Goal: Transaction & Acquisition: Book appointment/travel/reservation

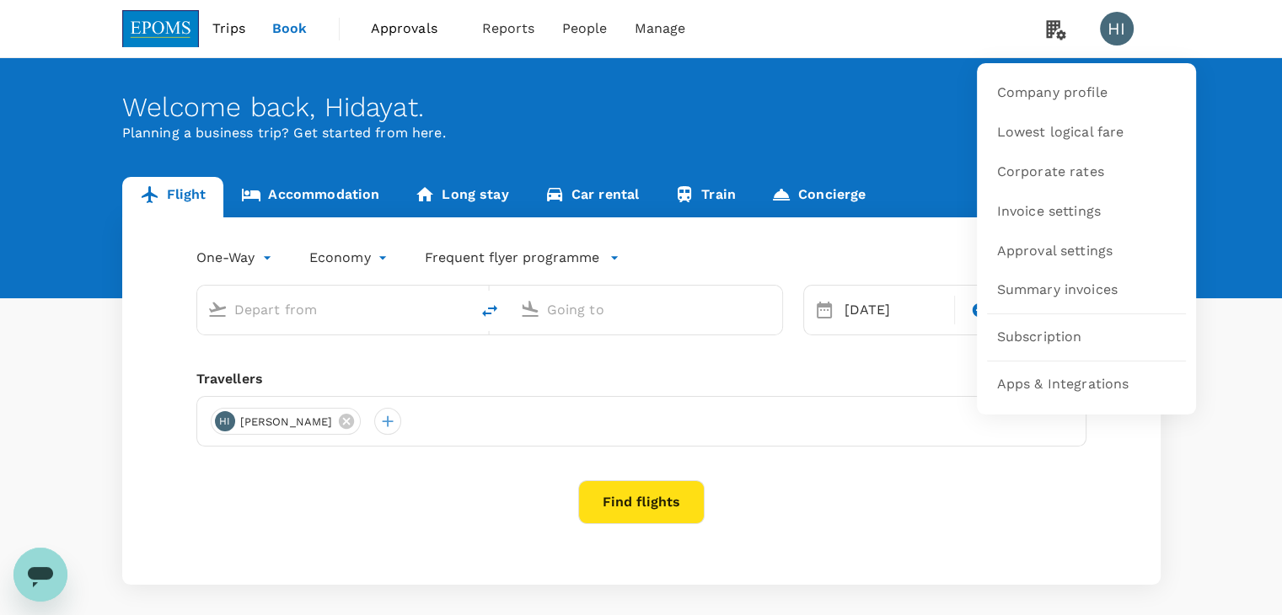
type input "business"
type input "Kuala Lumpur Intl ([GEOGRAPHIC_DATA])"
type input "London Heathrow (LHR)"
type input "Kuala Lumpur Intl ([GEOGRAPHIC_DATA])"
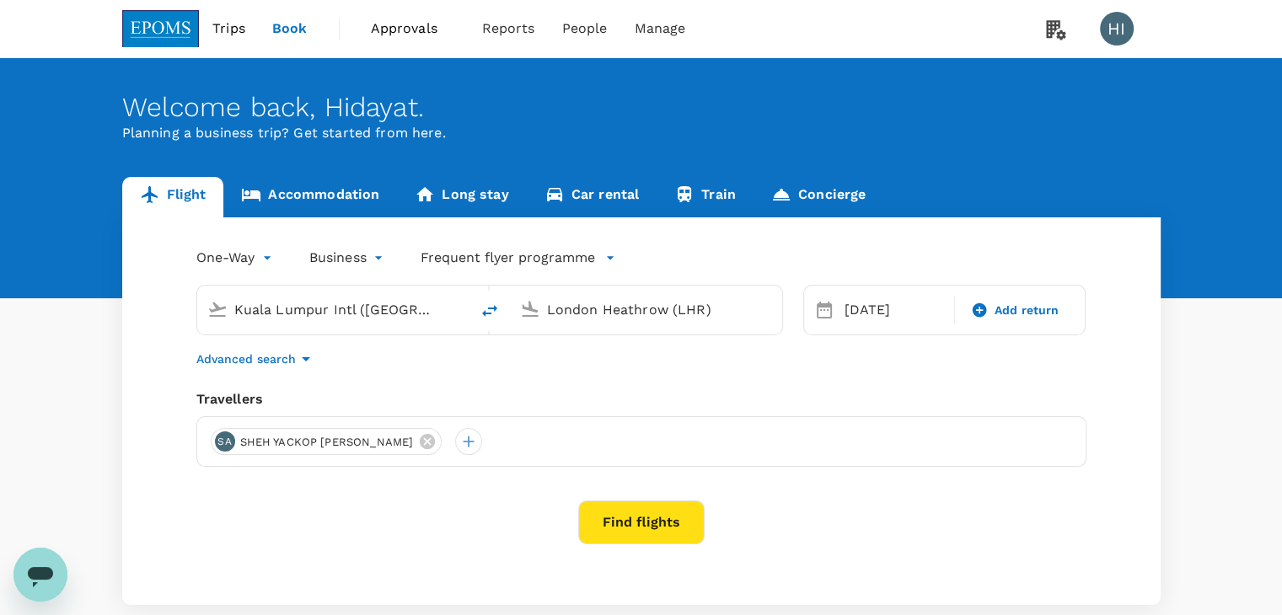
click at [754, 311] on div "London Heathrow (LHR)" at bounding box center [659, 310] width 225 height 27
click at [673, 370] on p "Miri Intl" at bounding box center [671, 375] width 297 height 17
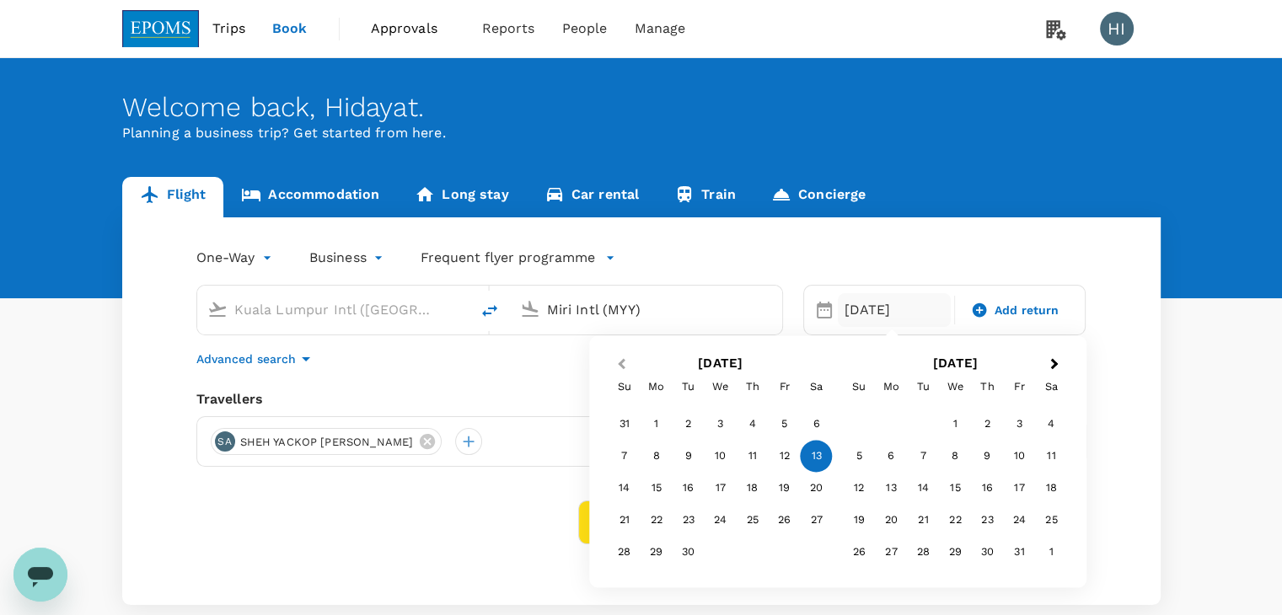
type input "Miri Intl (MYY)"
click at [620, 355] on button "Previous Month" at bounding box center [619, 364] width 27 height 27
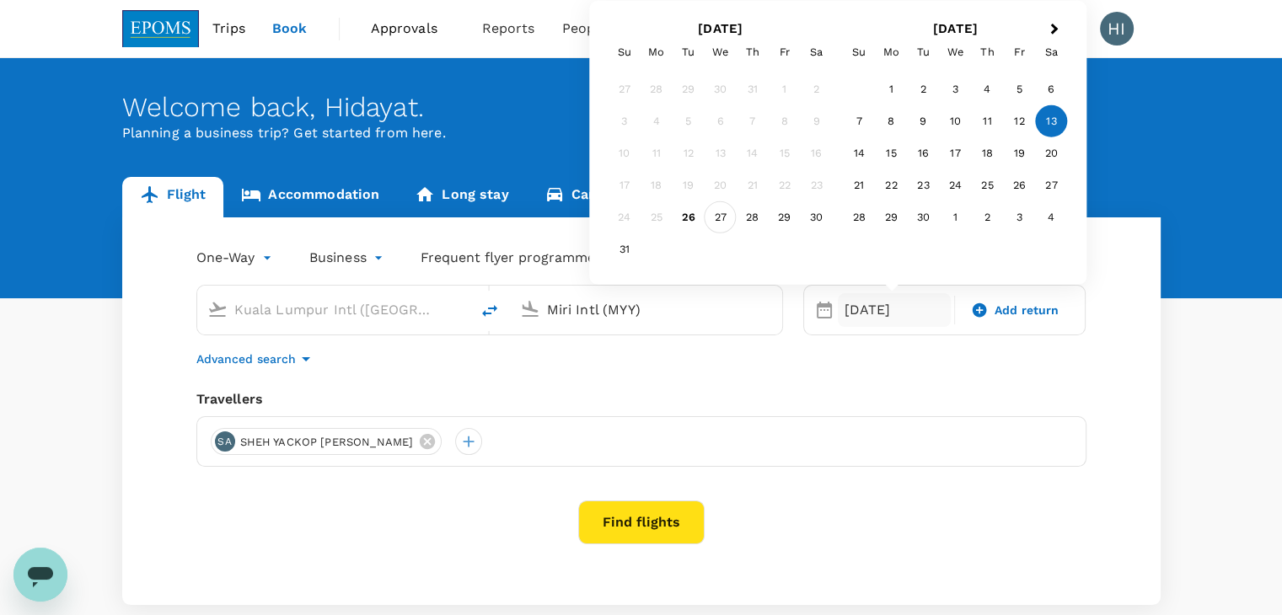
click at [721, 223] on div "27" at bounding box center [721, 217] width 32 height 32
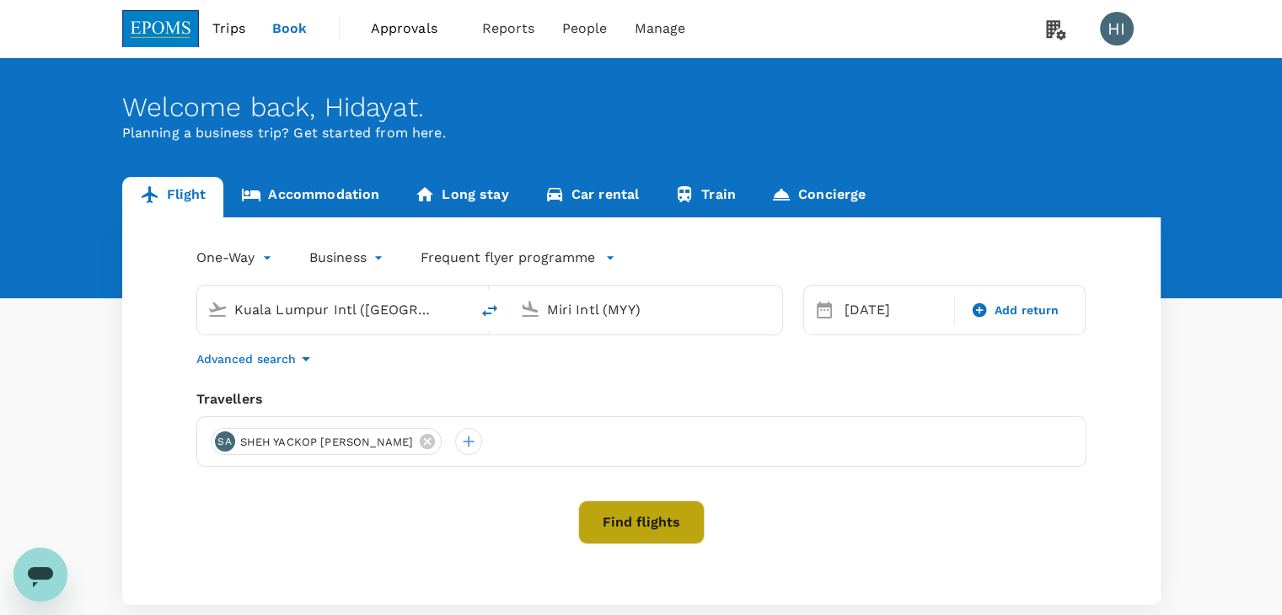
click at [646, 523] on button "Find flights" at bounding box center [641, 523] width 126 height 44
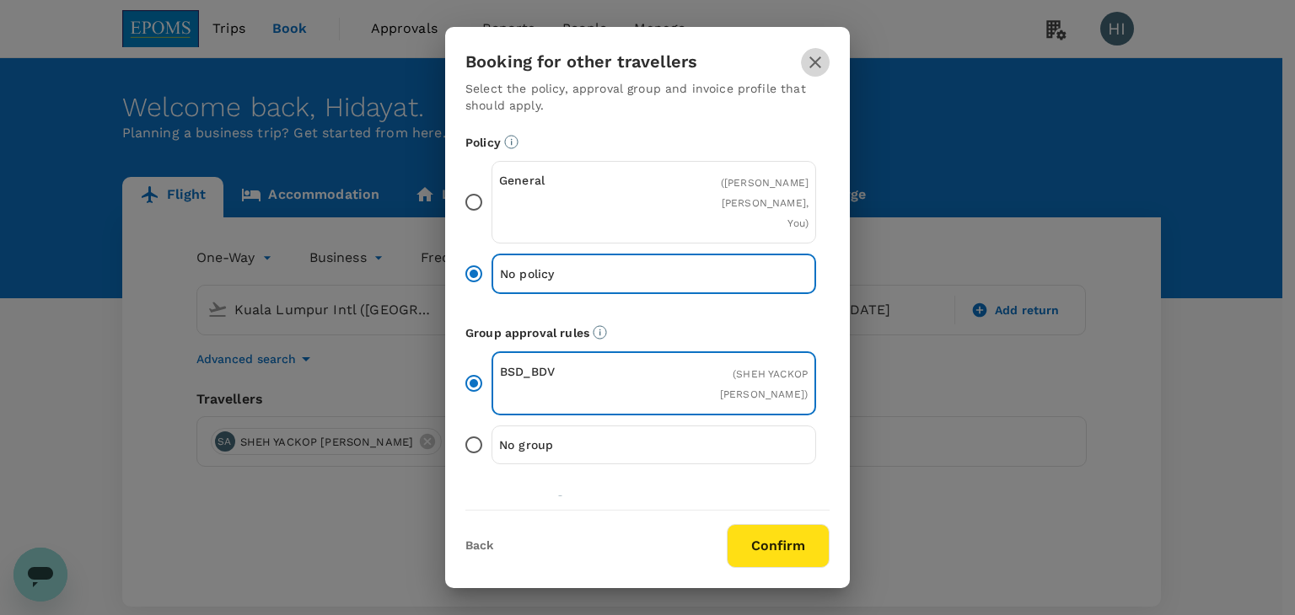
click at [814, 67] on icon "button" at bounding box center [815, 62] width 20 height 20
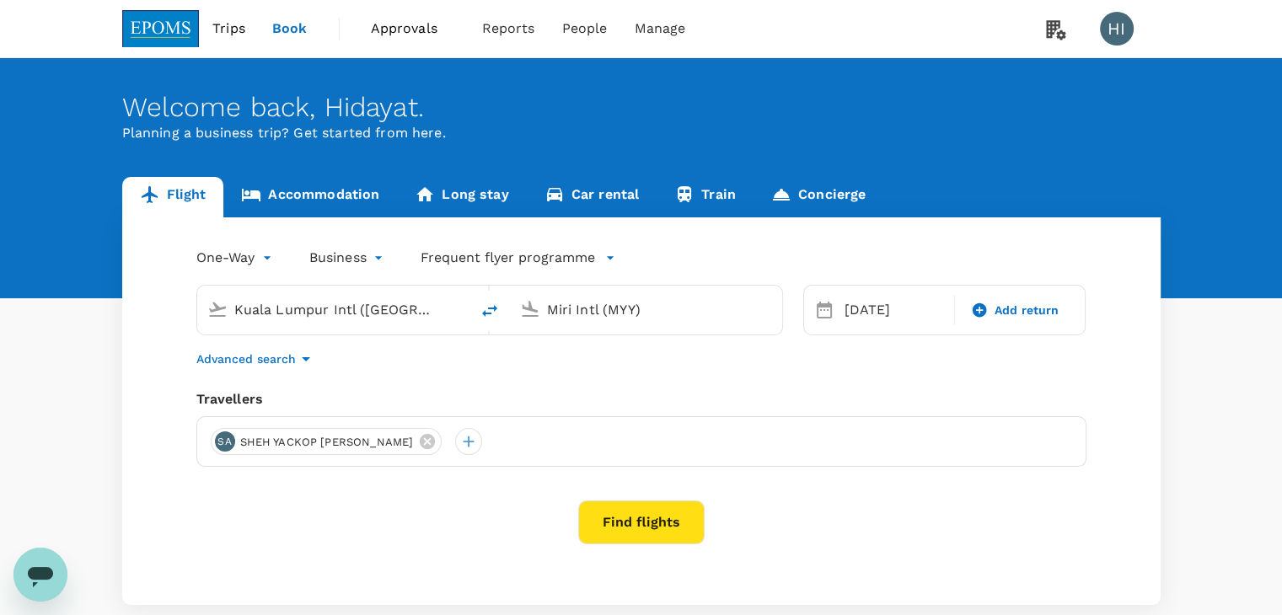
click at [435, 317] on div "Kuala Lumpur Intl ([GEOGRAPHIC_DATA])" at bounding box center [346, 310] width 225 height 27
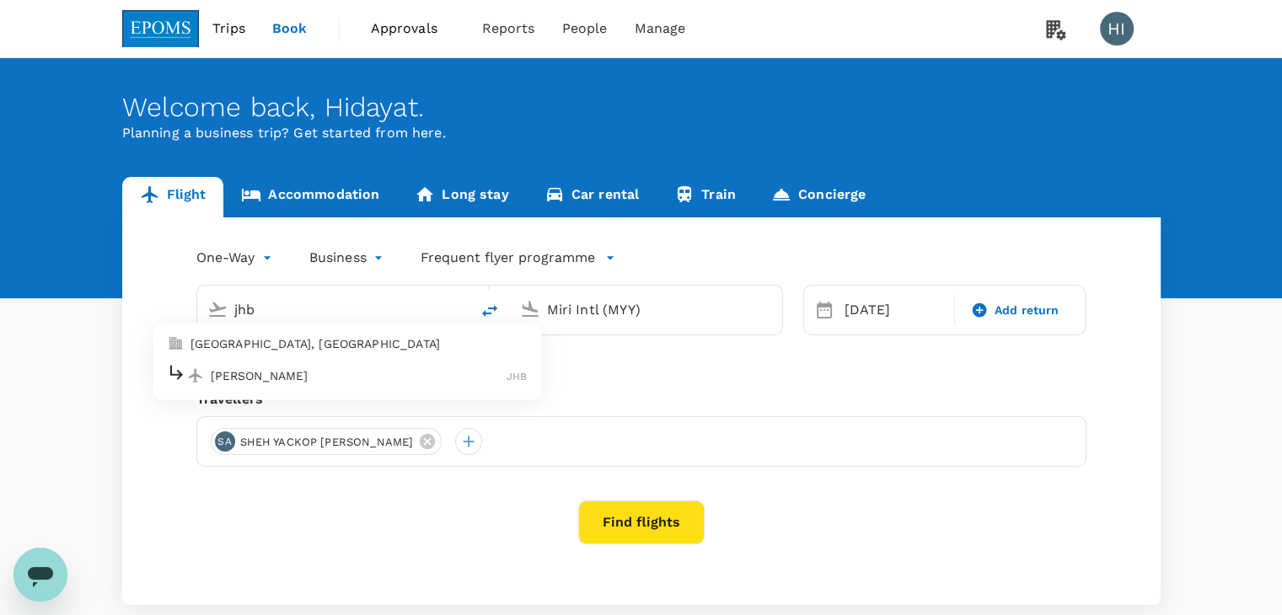
click at [432, 373] on p "[PERSON_NAME]" at bounding box center [359, 375] width 297 height 17
type input "[PERSON_NAME] (JHB)"
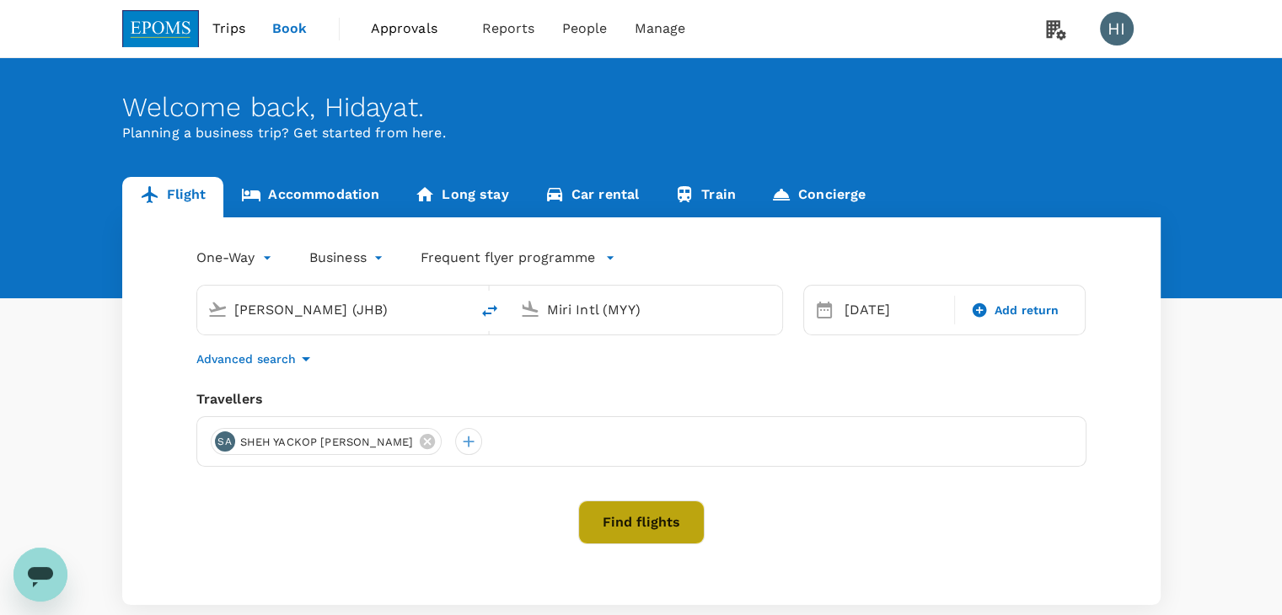
click at [655, 516] on button "Find flights" at bounding box center [641, 523] width 126 height 44
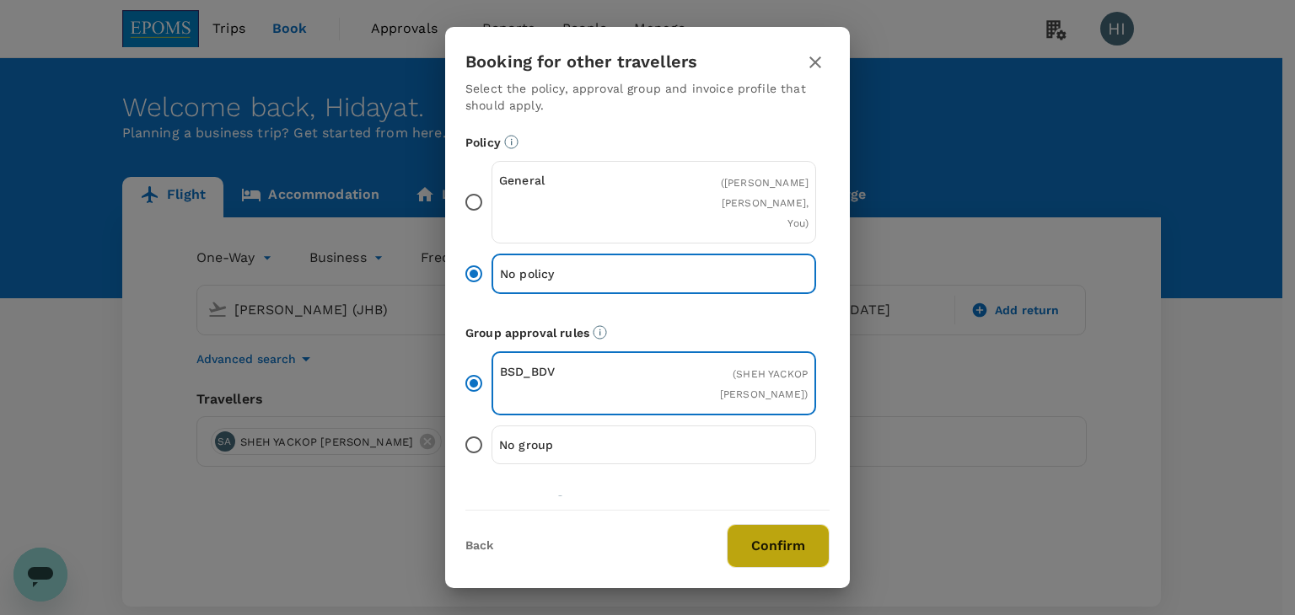
click at [753, 540] on button "Confirm" at bounding box center [778, 546] width 103 height 44
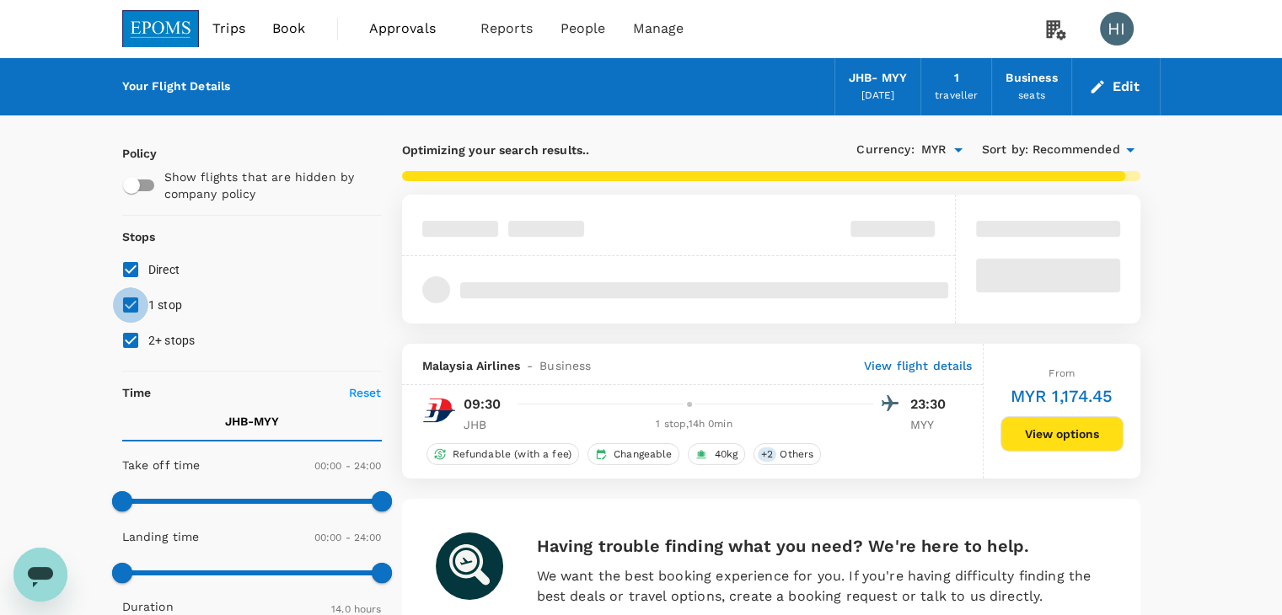
click at [122, 302] on input "1 stop" at bounding box center [130, 304] width 35 height 35
checkbox input "false"
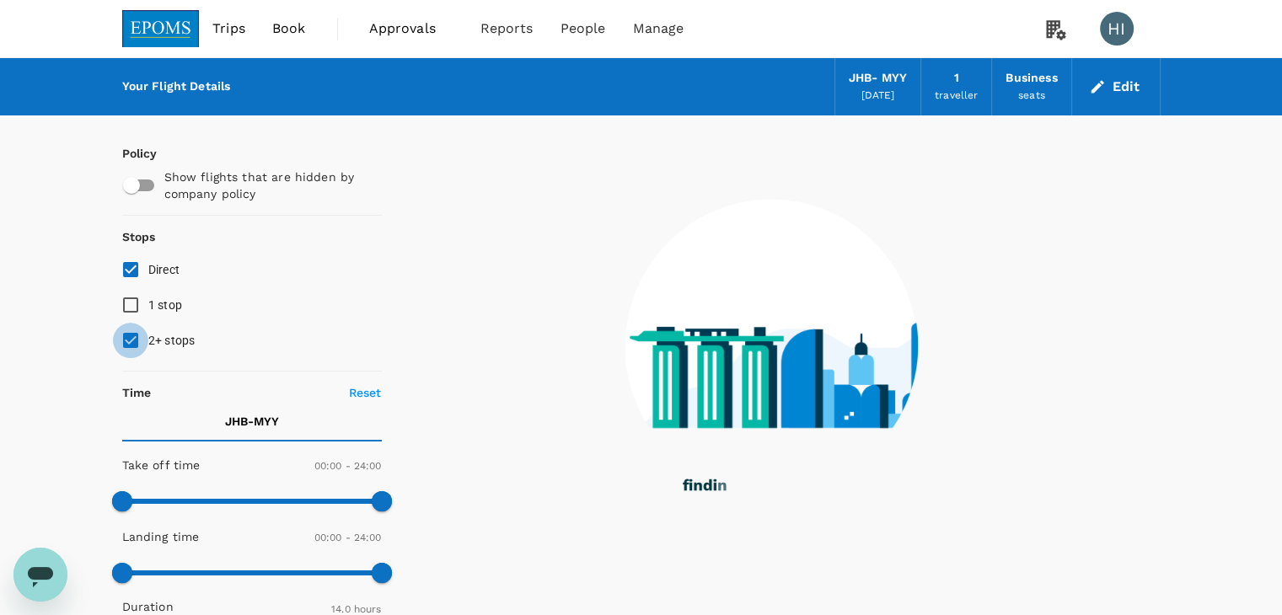
click at [127, 343] on input "2+ stops" at bounding box center [130, 340] width 35 height 35
checkbox input "false"
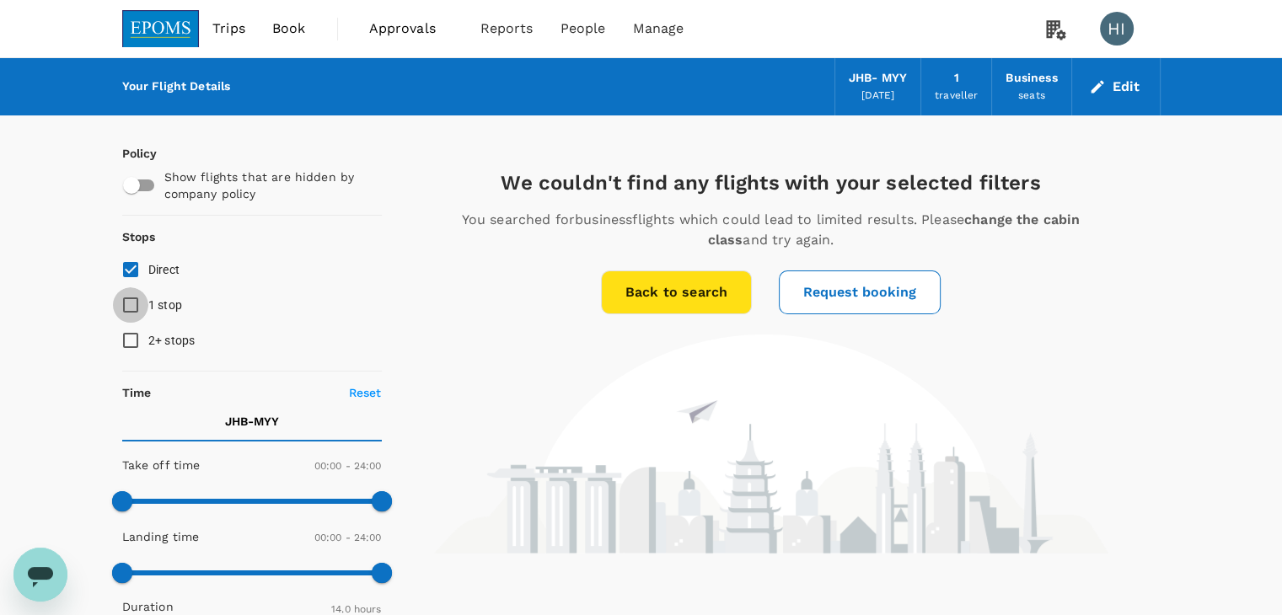
click at [124, 299] on input "1 stop" at bounding box center [130, 304] width 35 height 35
checkbox input "true"
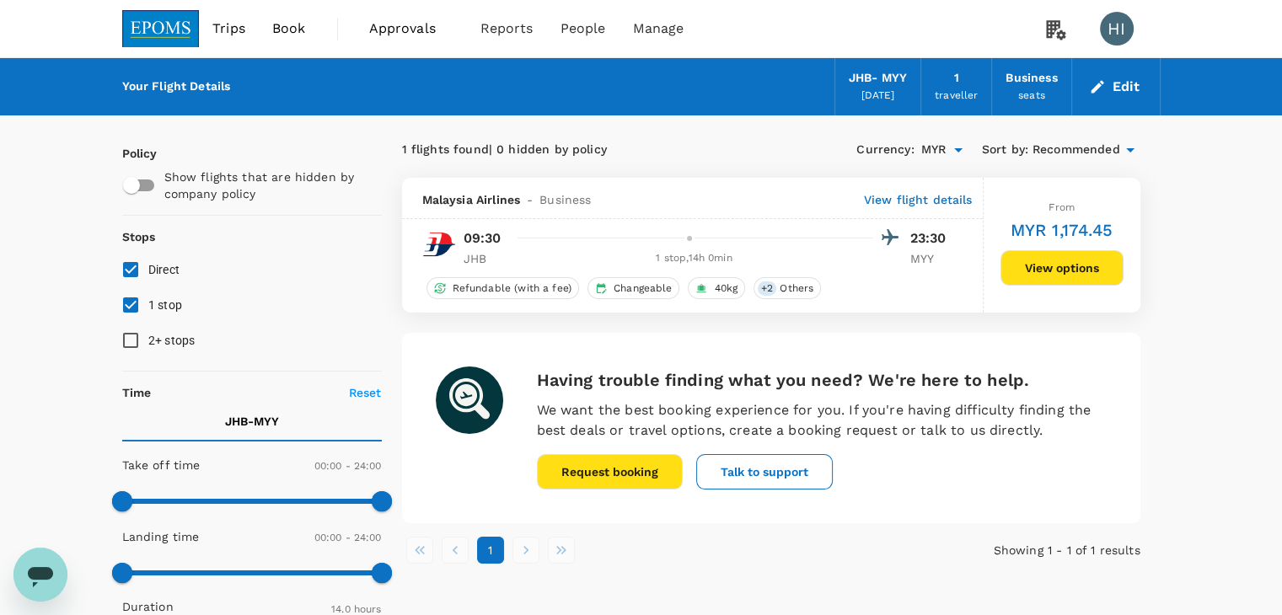
click at [923, 200] on p "View flight details" at bounding box center [918, 199] width 109 height 17
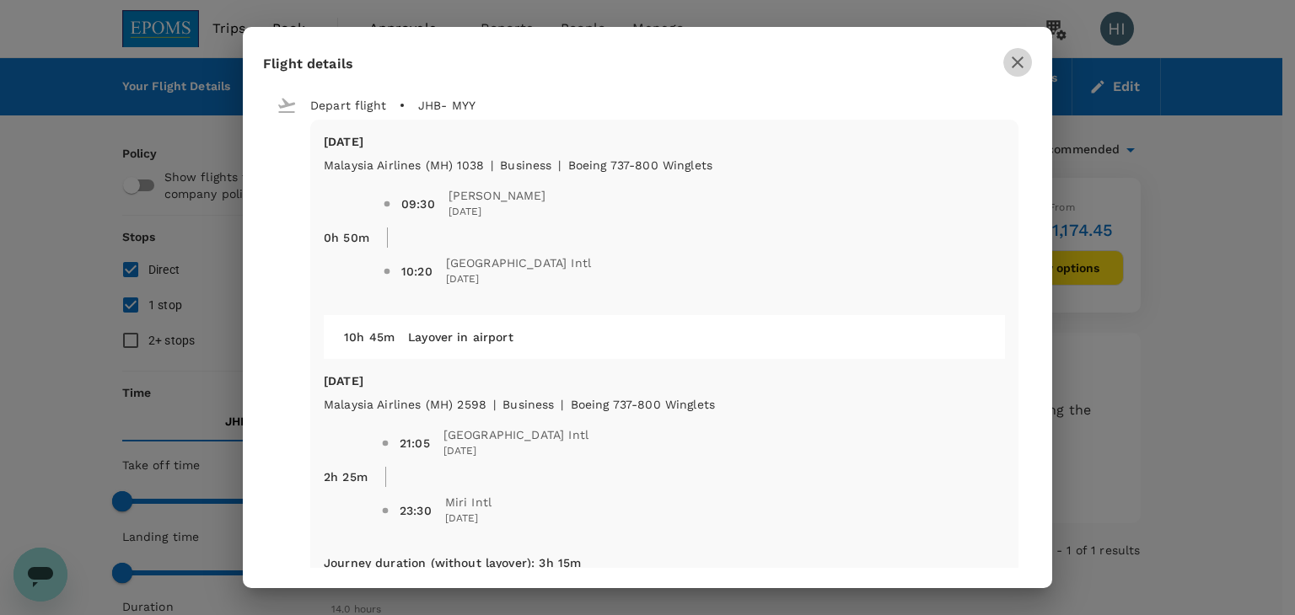
click at [1015, 68] on icon "button" at bounding box center [1017, 62] width 20 height 20
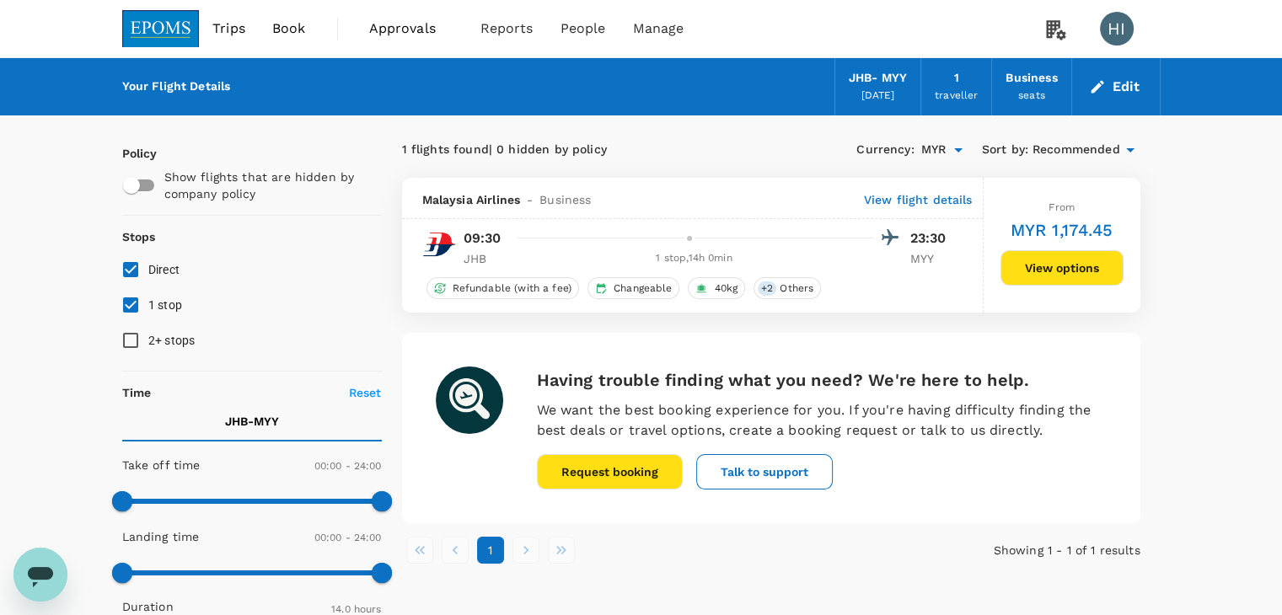
click at [1100, 84] on icon "button" at bounding box center [1097, 86] width 13 height 13
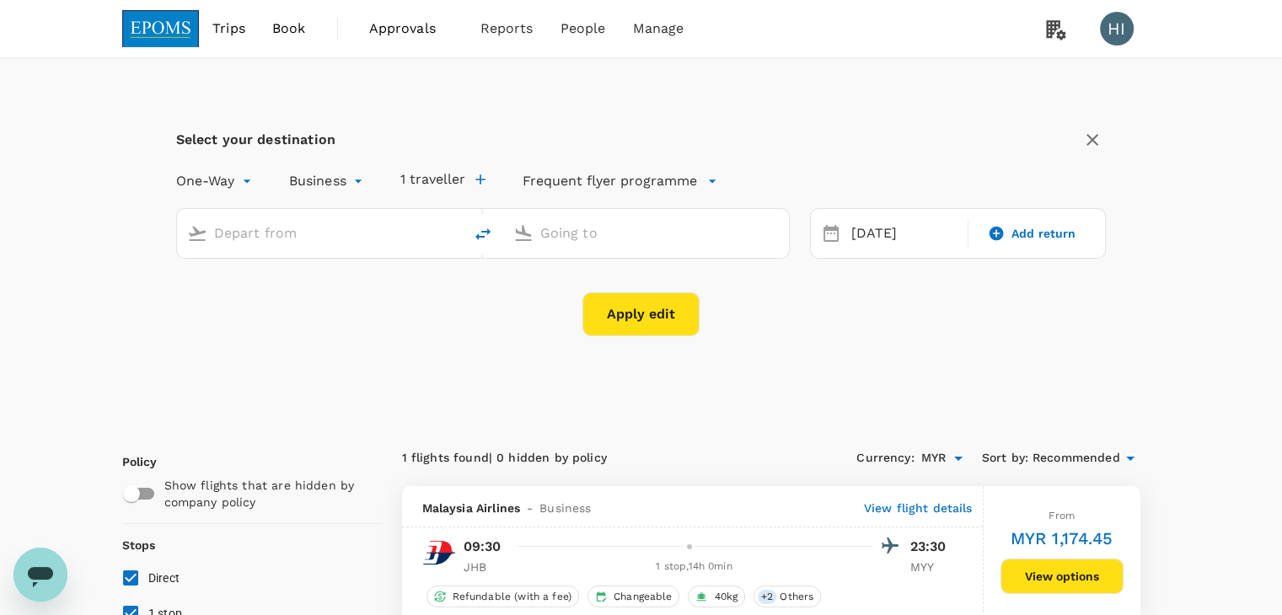
type input "[PERSON_NAME] (JHB)"
type input "Miri Intl (MYY)"
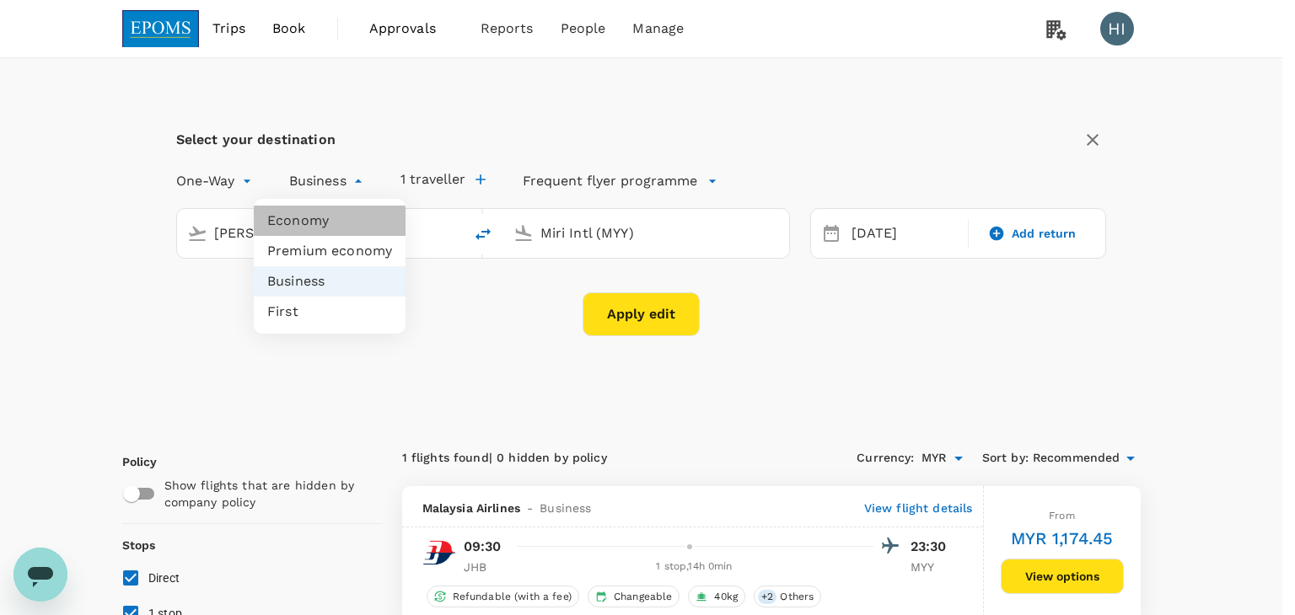
click at [343, 223] on li "Economy" at bounding box center [330, 221] width 152 height 30
type input "economy"
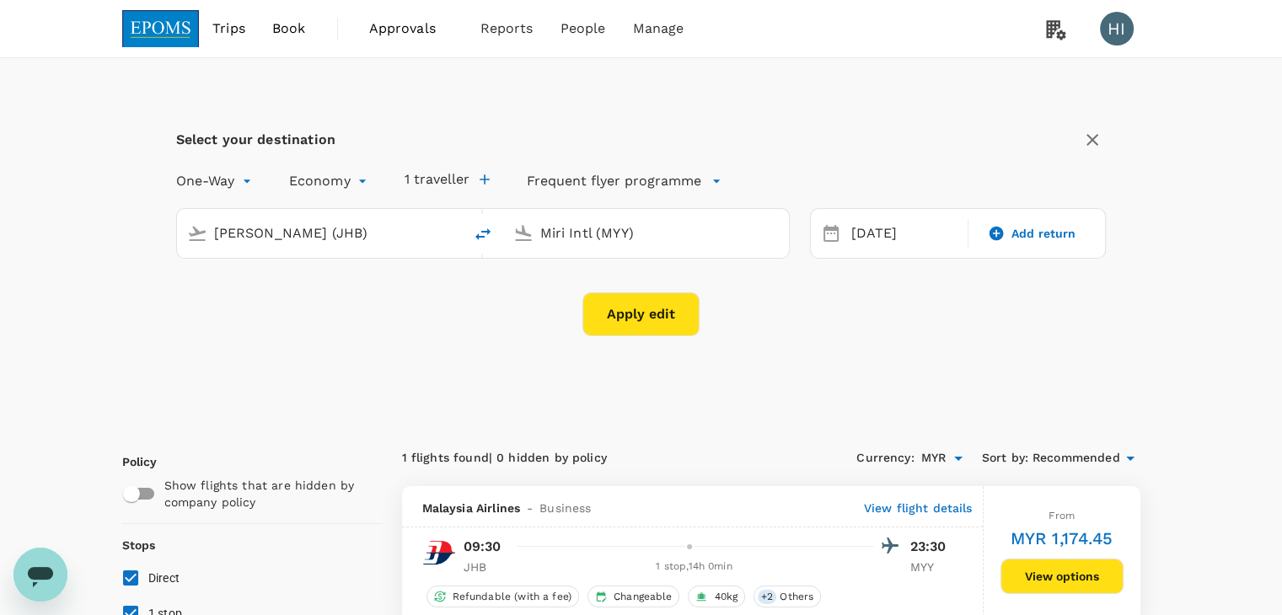
click at [609, 302] on button "Apply edit" at bounding box center [640, 314] width 117 height 44
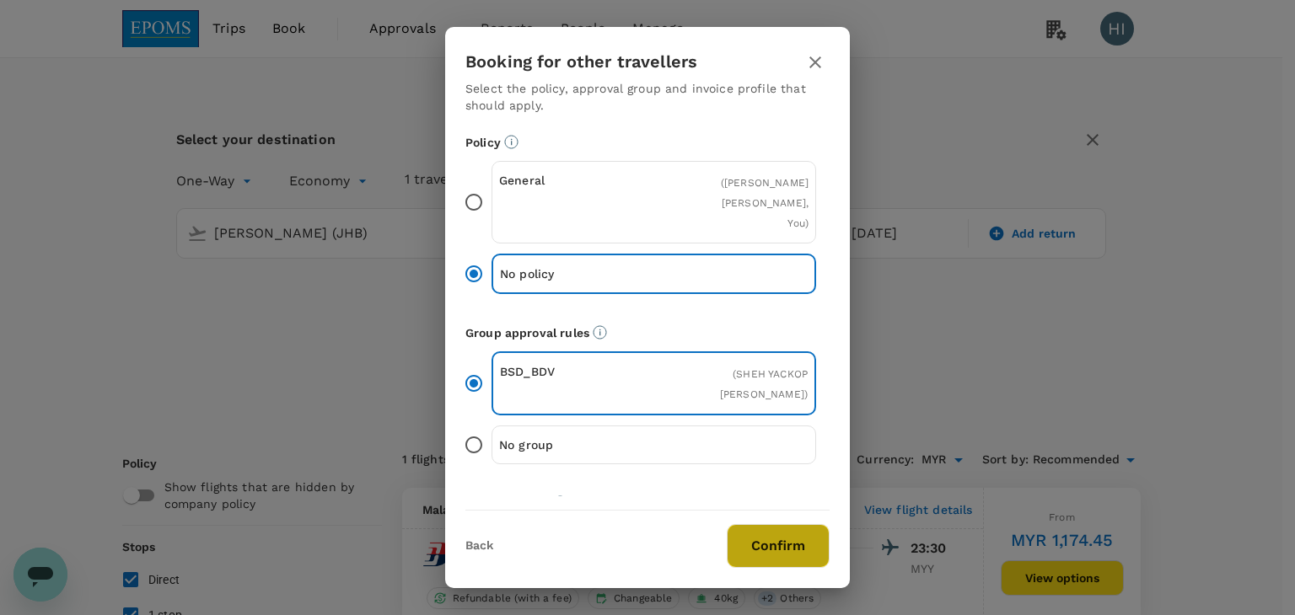
click at [756, 540] on button "Confirm" at bounding box center [778, 546] width 103 height 44
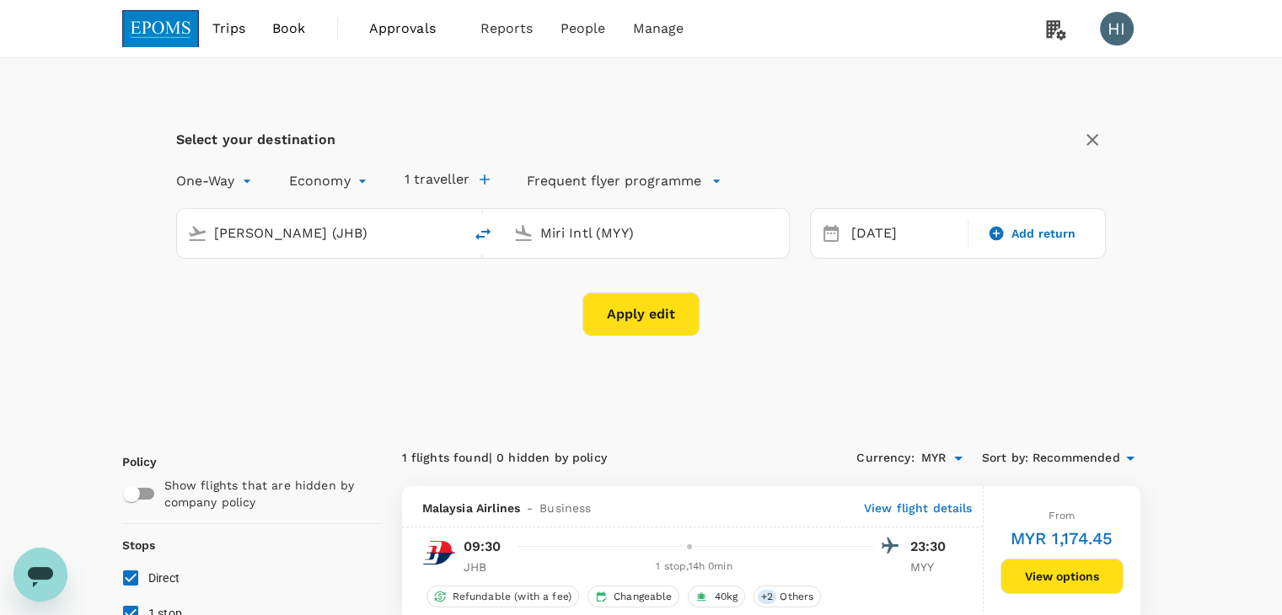
checkbox input "false"
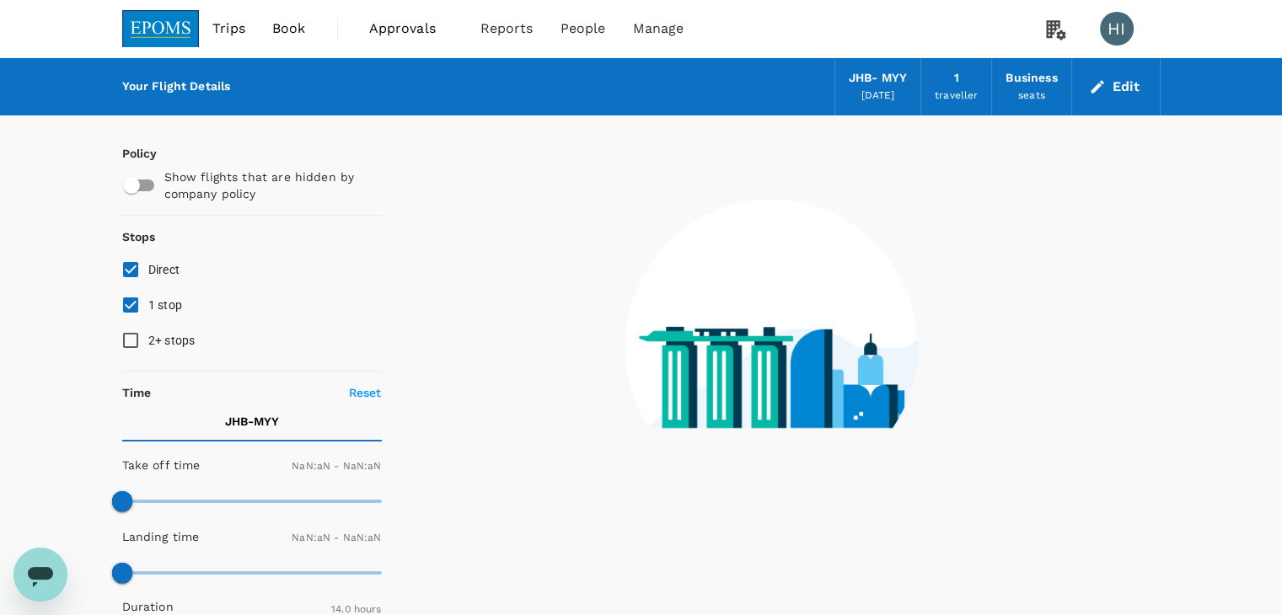
type input "1440"
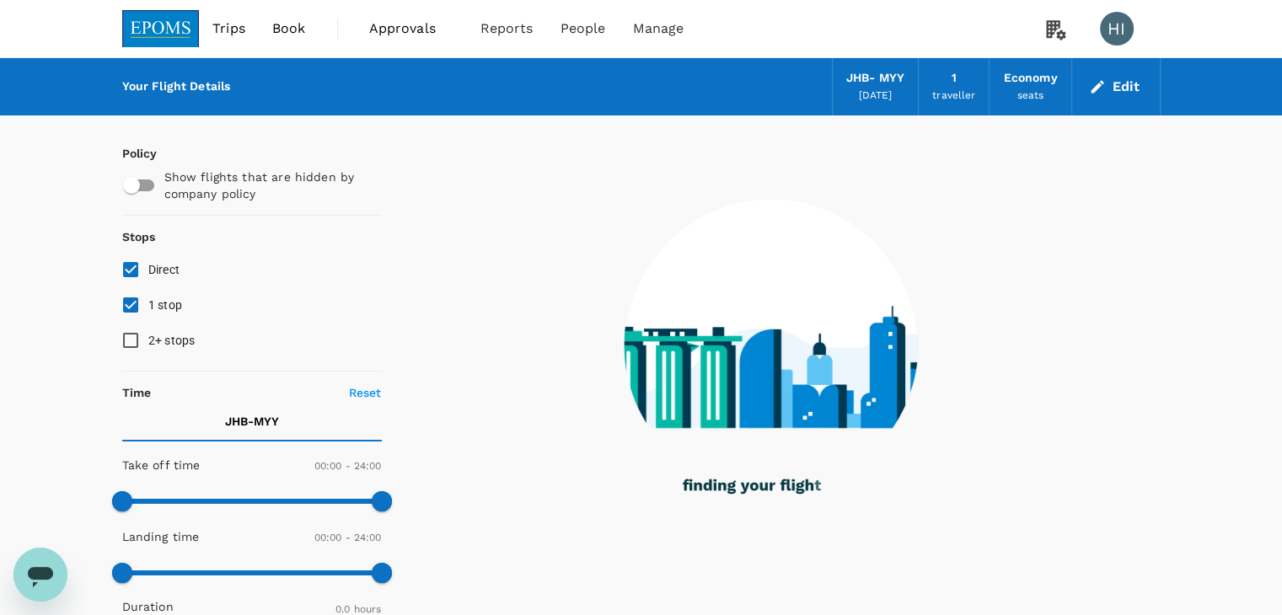
type input "1000"
checkbox input "true"
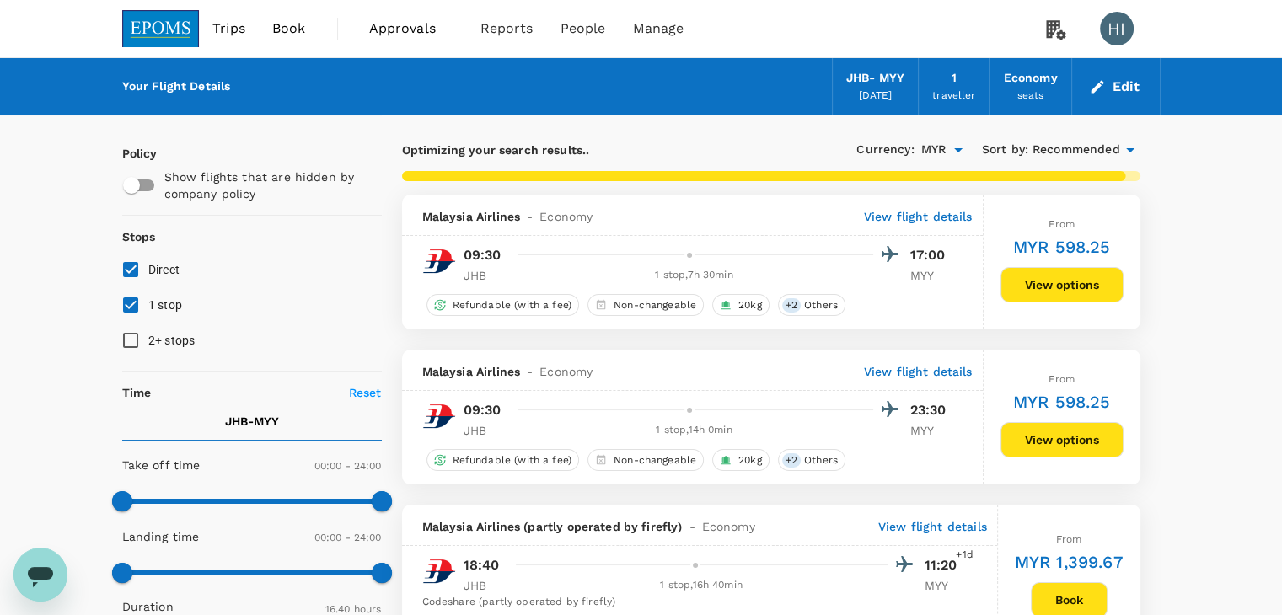
type input "1620"
checkbox input "false"
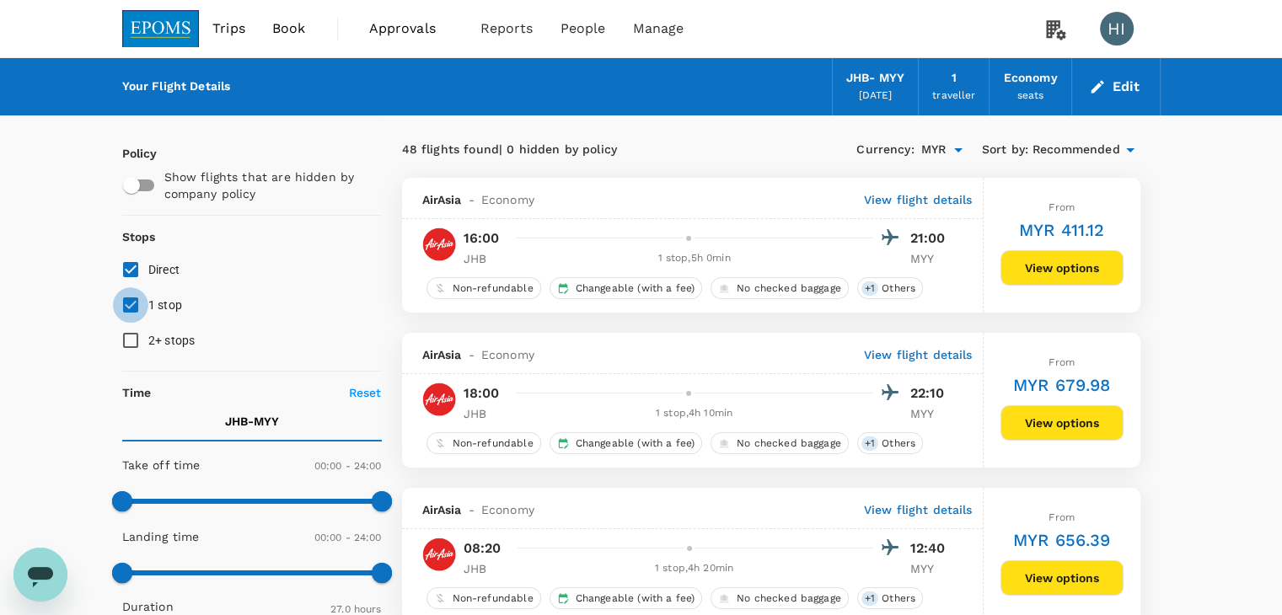
click at [130, 297] on input "1 stop" at bounding box center [130, 304] width 35 height 35
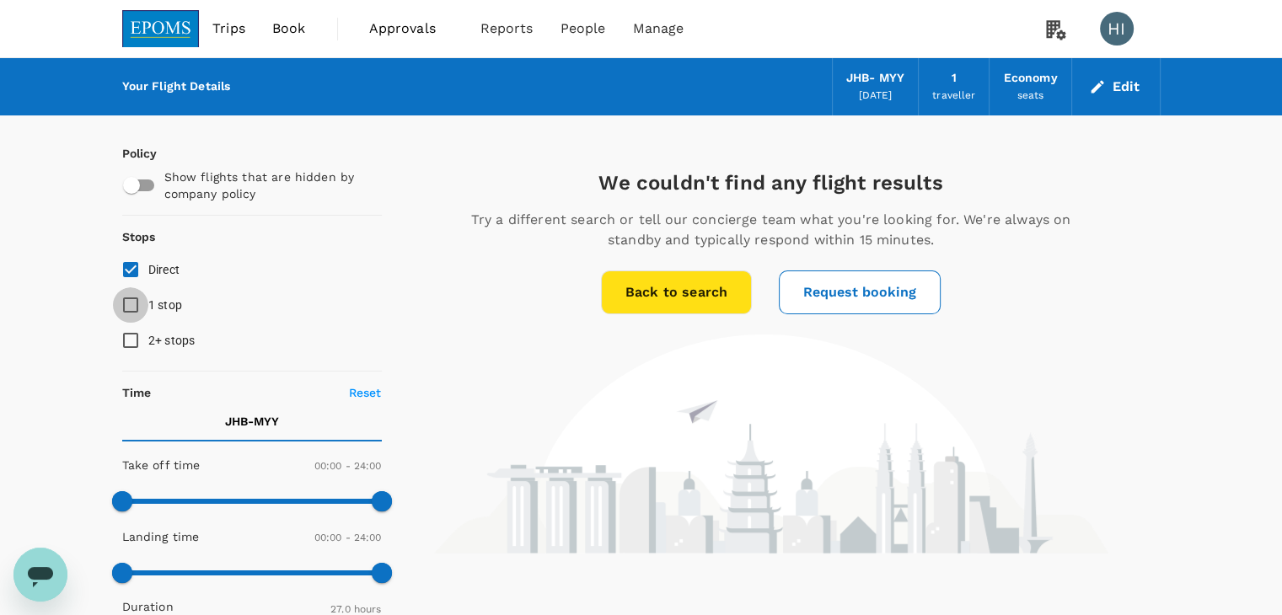
click at [127, 301] on input "1 stop" at bounding box center [130, 304] width 35 height 35
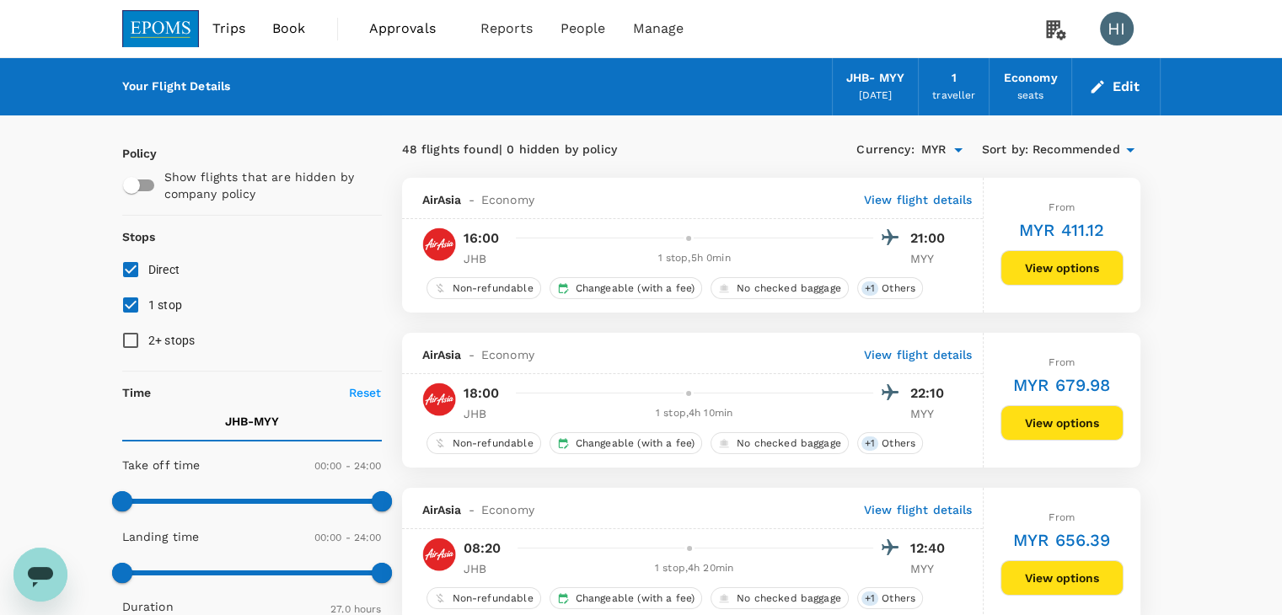
click at [1133, 146] on icon at bounding box center [1130, 150] width 20 height 20
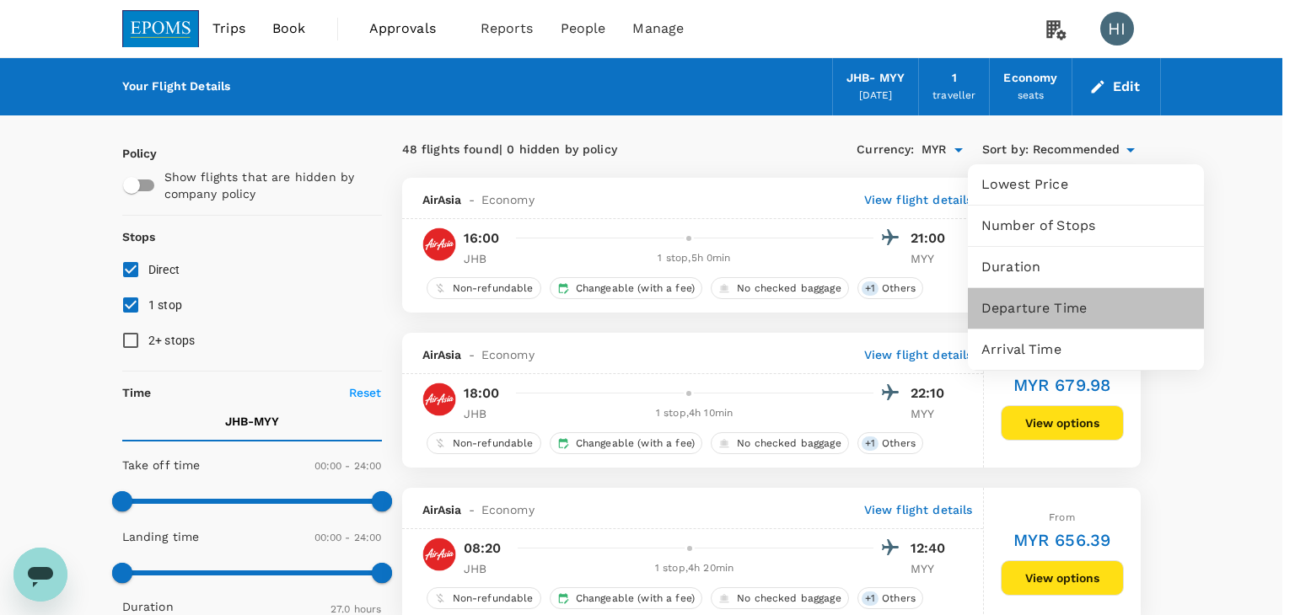
click at [1066, 309] on span "Departure Time" at bounding box center [1085, 308] width 209 height 20
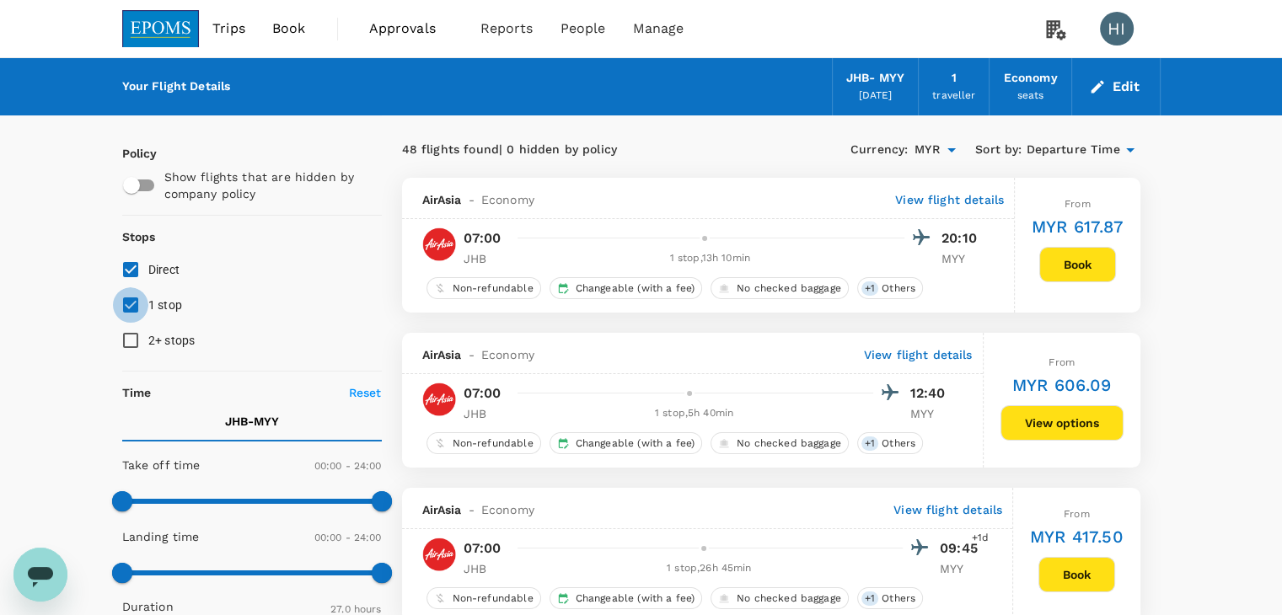
click at [128, 304] on input "1 stop" at bounding box center [130, 304] width 35 height 35
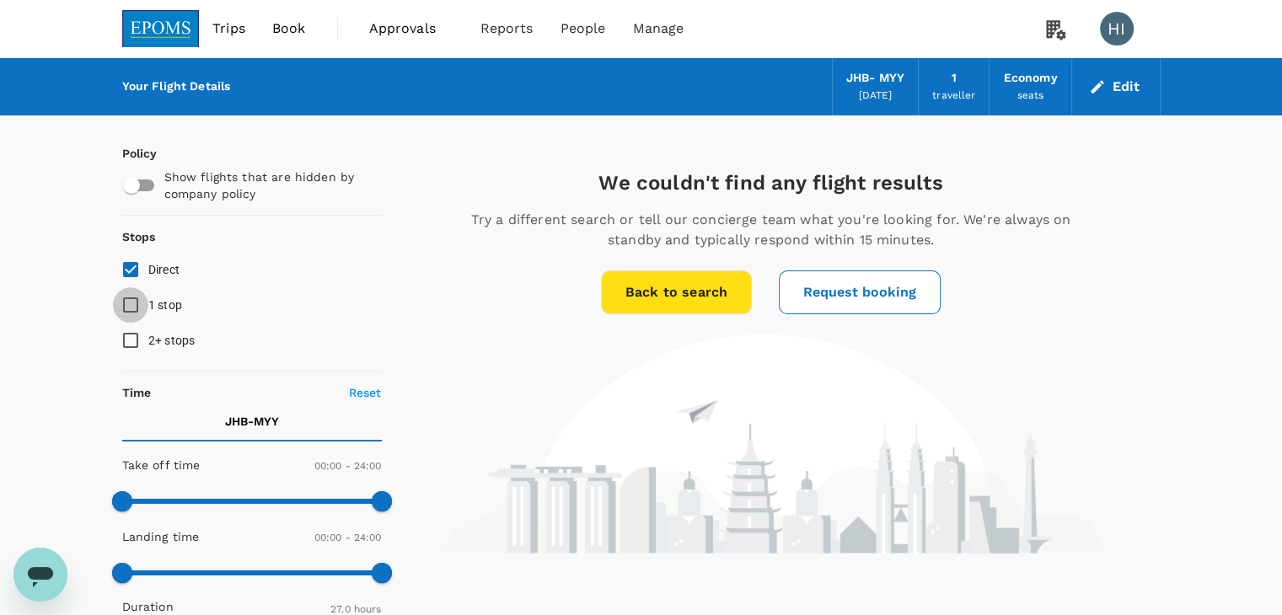
click at [128, 304] on input "1 stop" at bounding box center [130, 304] width 35 height 35
checkbox input "true"
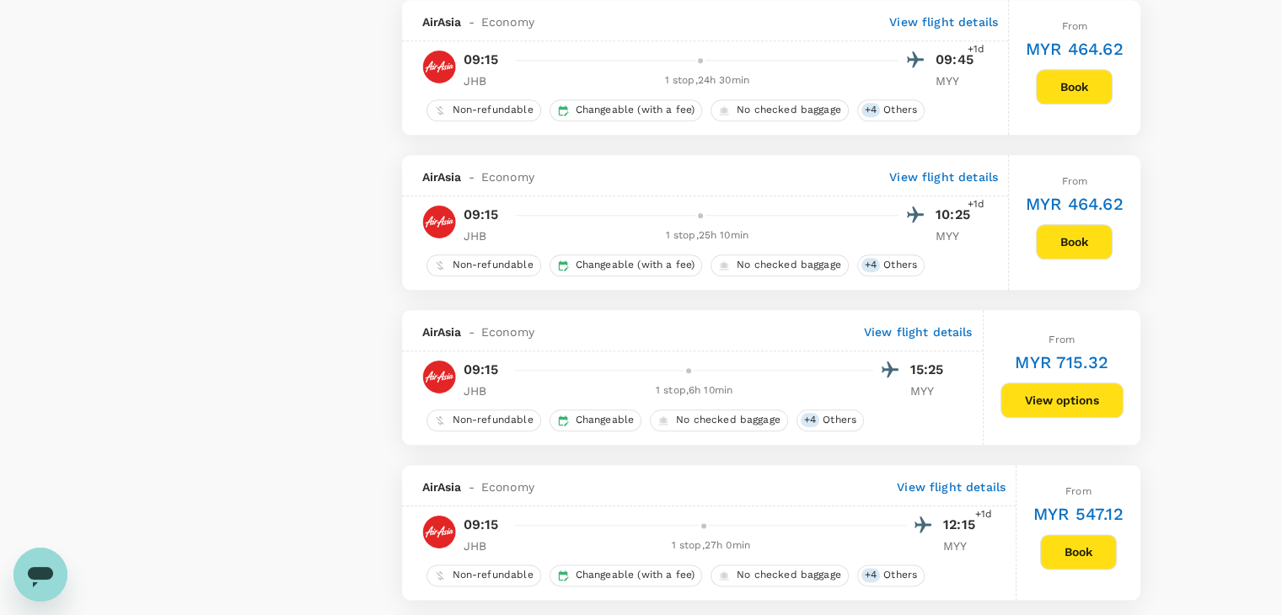
scroll to position [1888, 0]
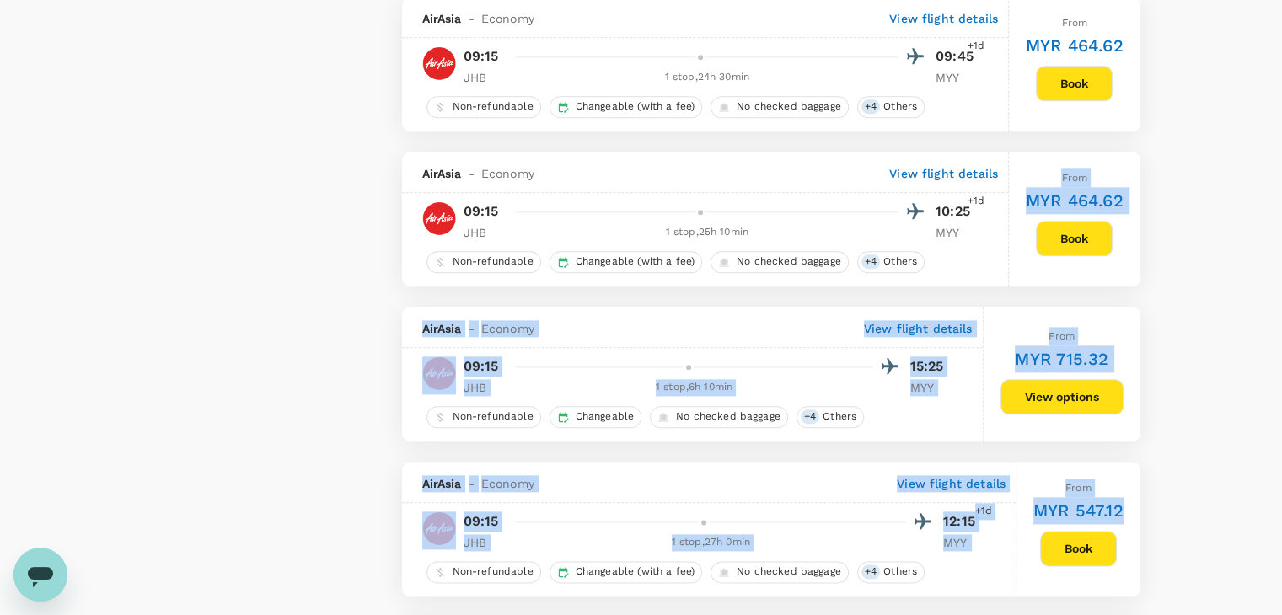
drag, startPoint x: 1258, startPoint y: 485, endPoint x: 958, endPoint y: 227, distance: 396.3
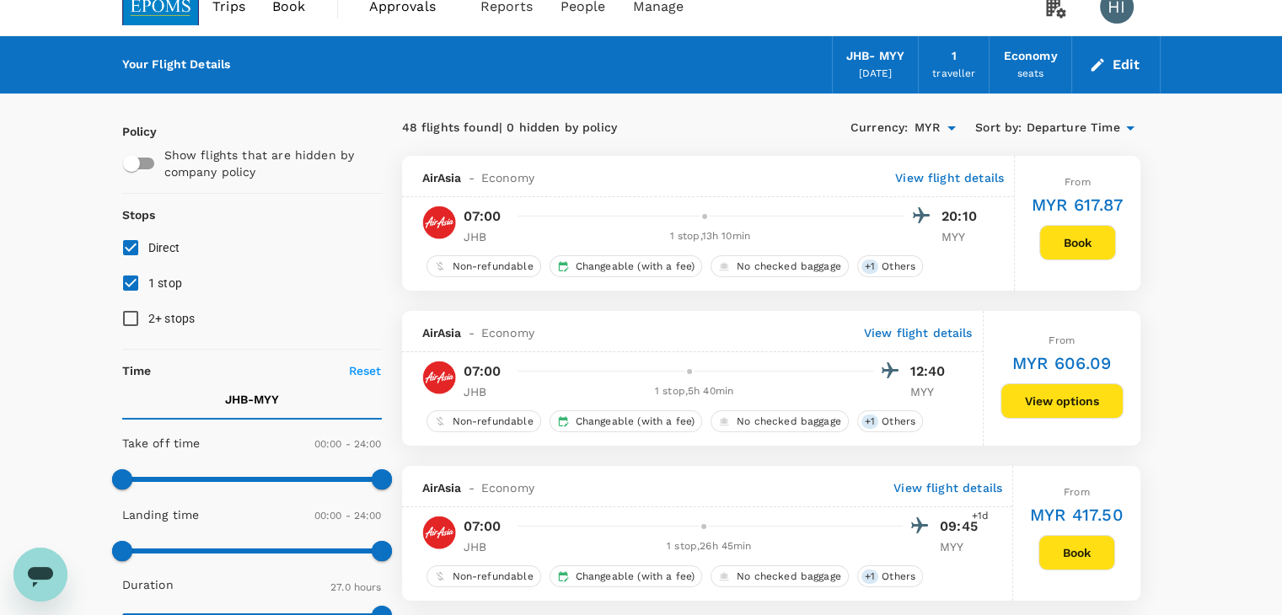
scroll to position [0, 0]
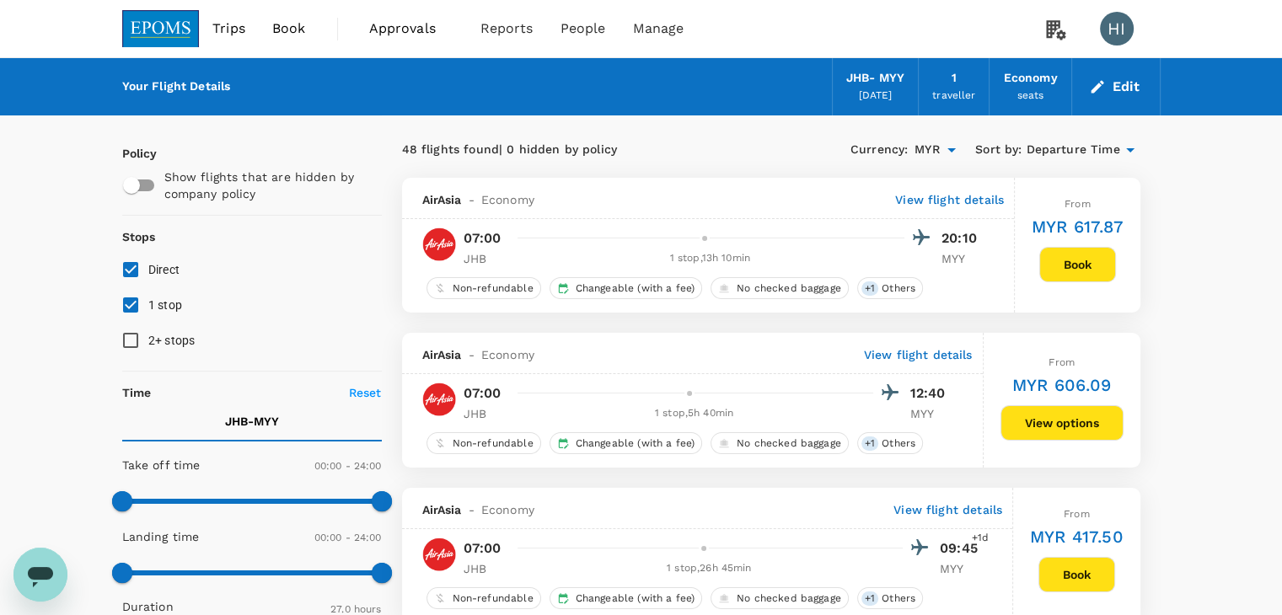
click at [1086, 148] on span "Departure Time" at bounding box center [1073, 150] width 94 height 19
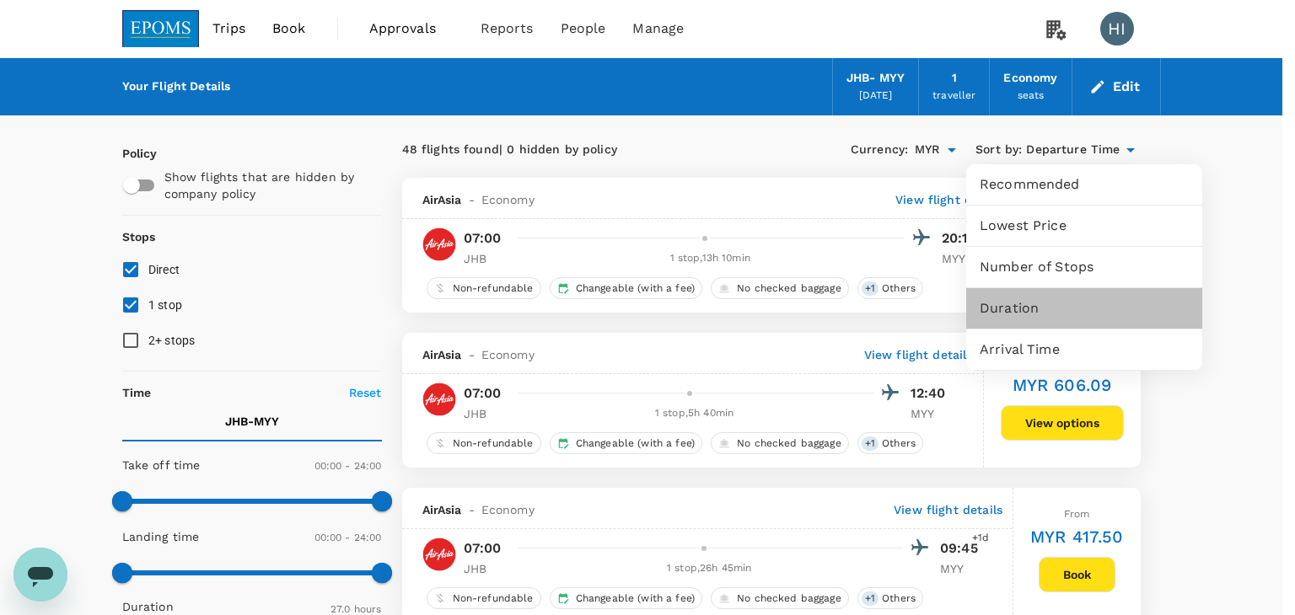
click at [1051, 303] on span "Duration" at bounding box center [1083, 308] width 209 height 20
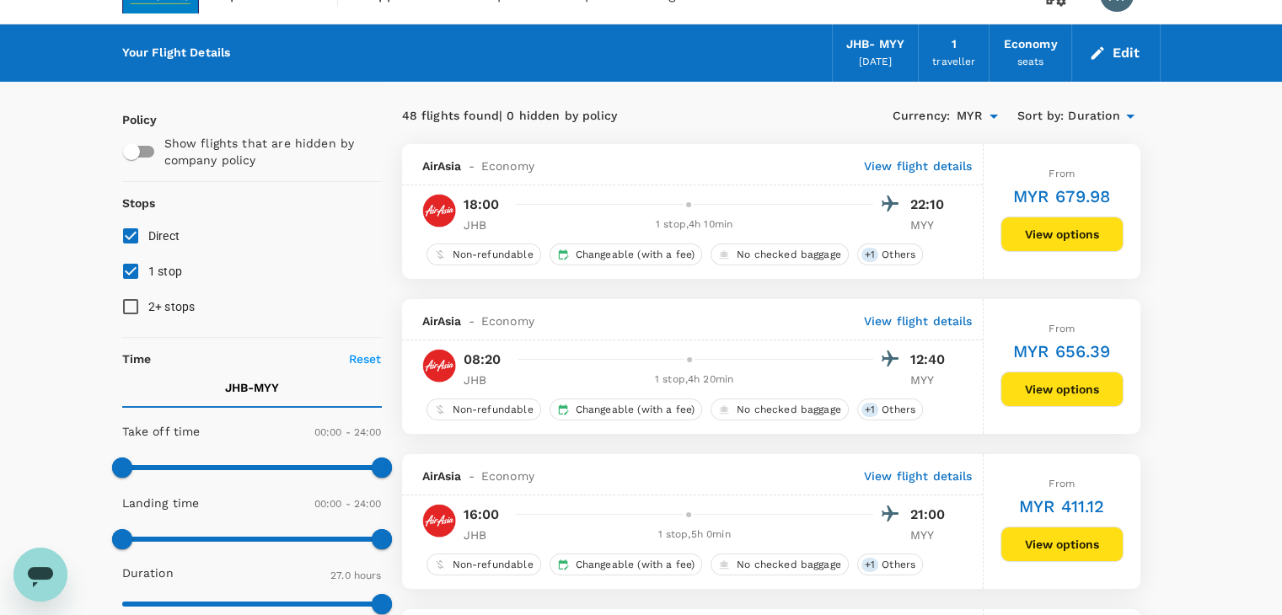
scroll to position [67, 0]
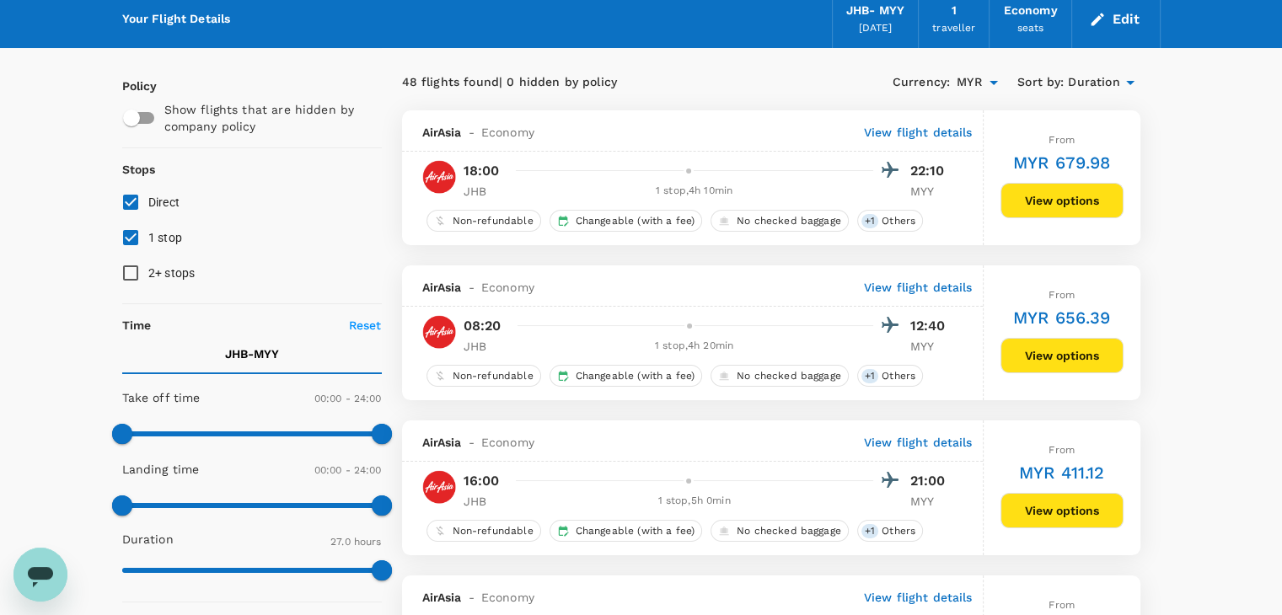
click at [906, 136] on p "View flight details" at bounding box center [918, 132] width 109 height 17
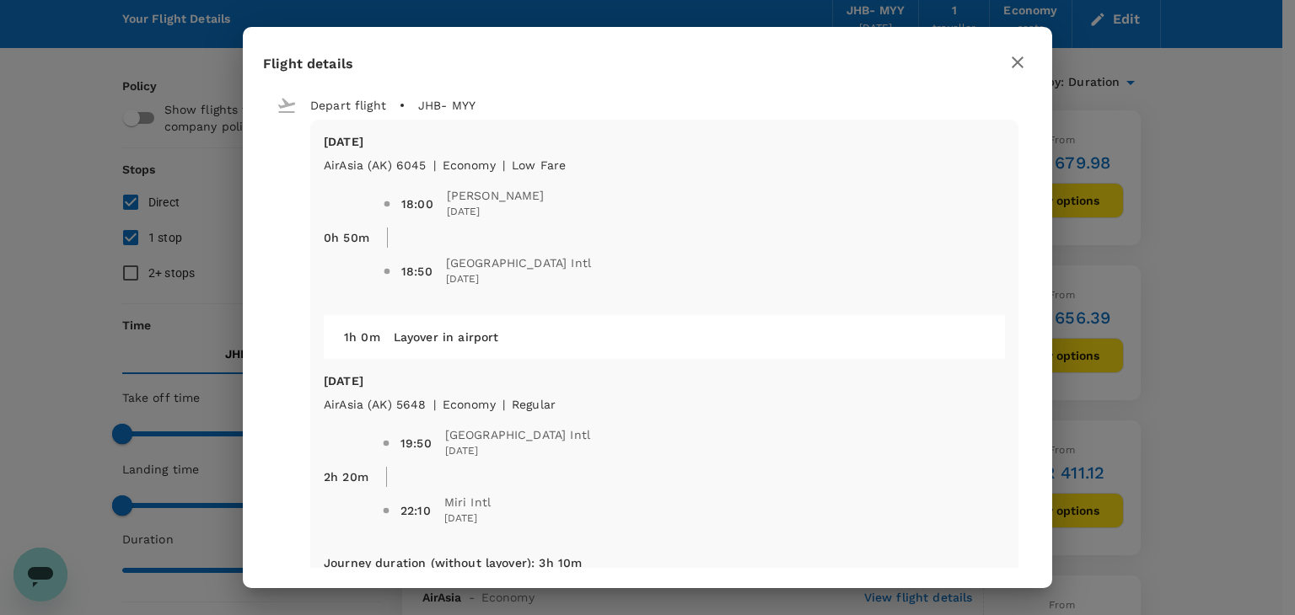
click at [1079, 201] on div "Flight details Depart flight JHB - MYY [DATE] AirAsia ([GEOGRAPHIC_DATA]) 6045 …" at bounding box center [647, 307] width 1295 height 615
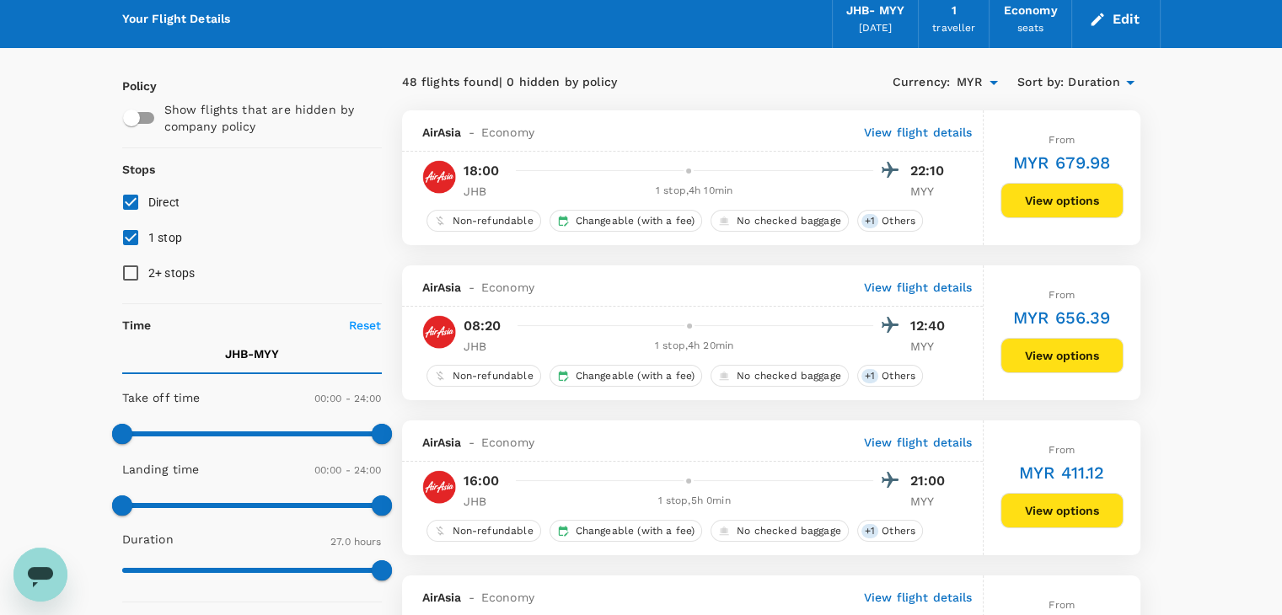
click at [930, 282] on p "View flight details" at bounding box center [918, 287] width 109 height 17
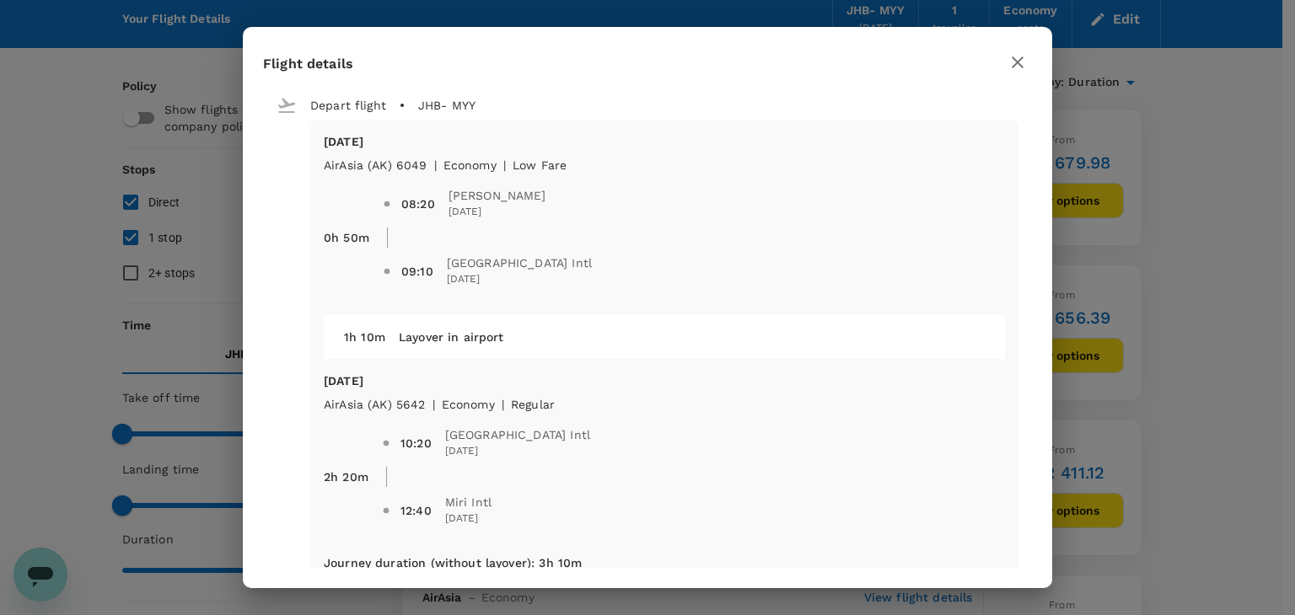
click at [1097, 281] on div "Flight details Depart flight JHB - MYY [DATE] AirAsia ([GEOGRAPHIC_DATA]) 6049 …" at bounding box center [647, 307] width 1295 height 615
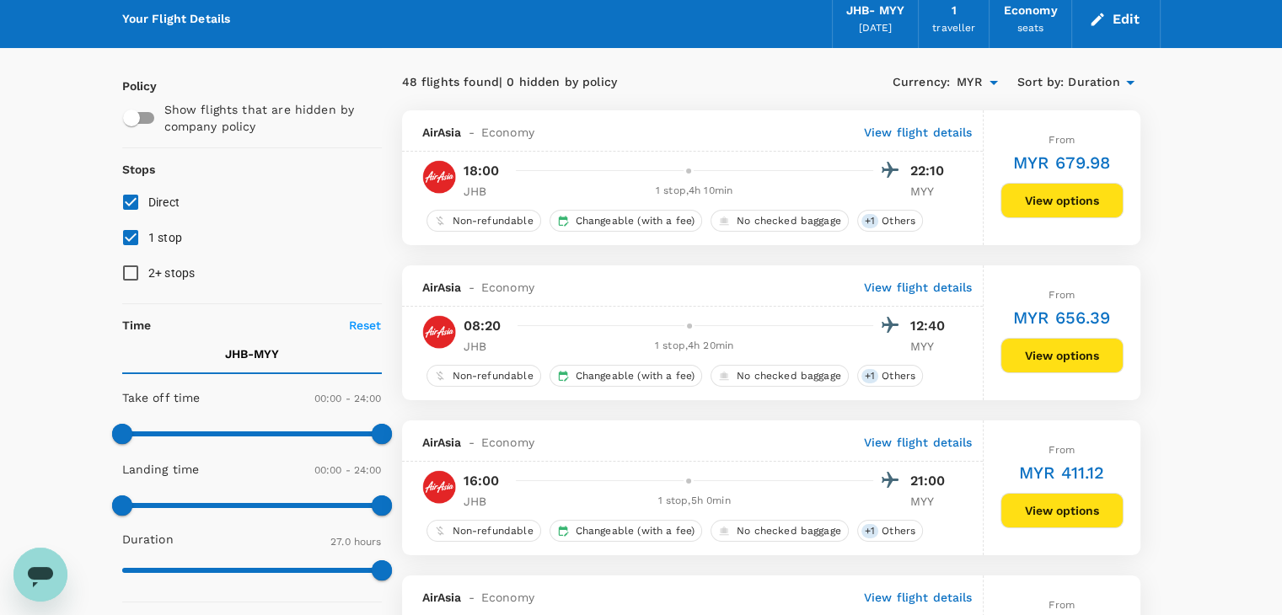
click at [895, 441] on p "View flight details" at bounding box center [918, 442] width 109 height 17
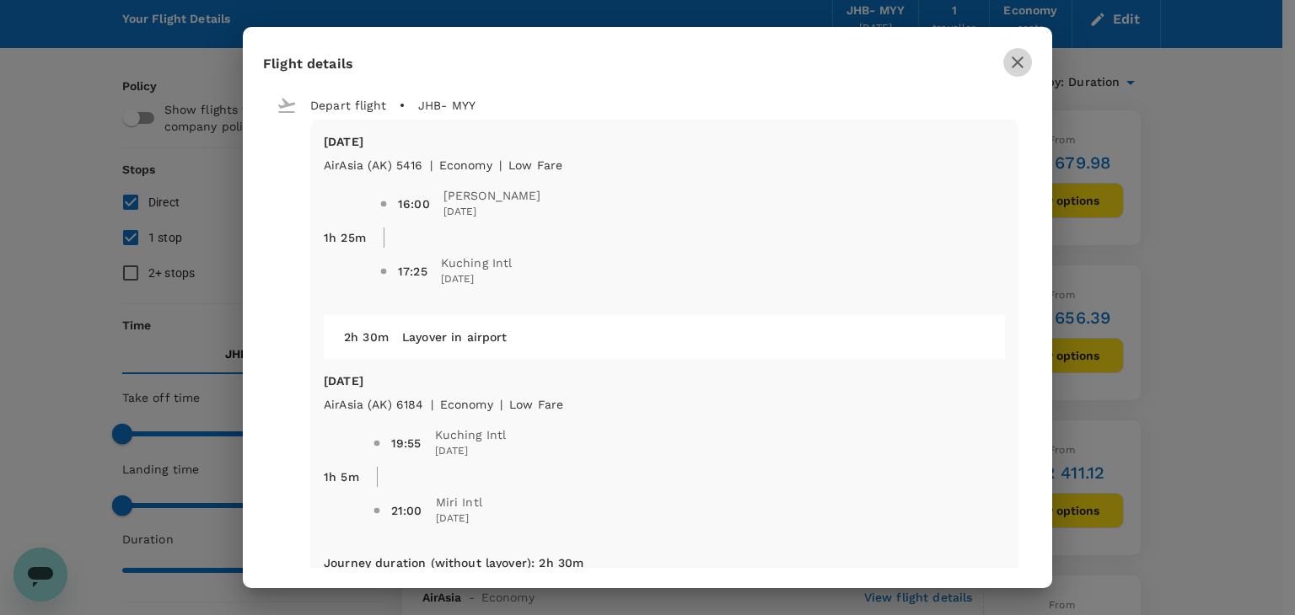
click at [1019, 62] on icon "button" at bounding box center [1017, 62] width 12 height 12
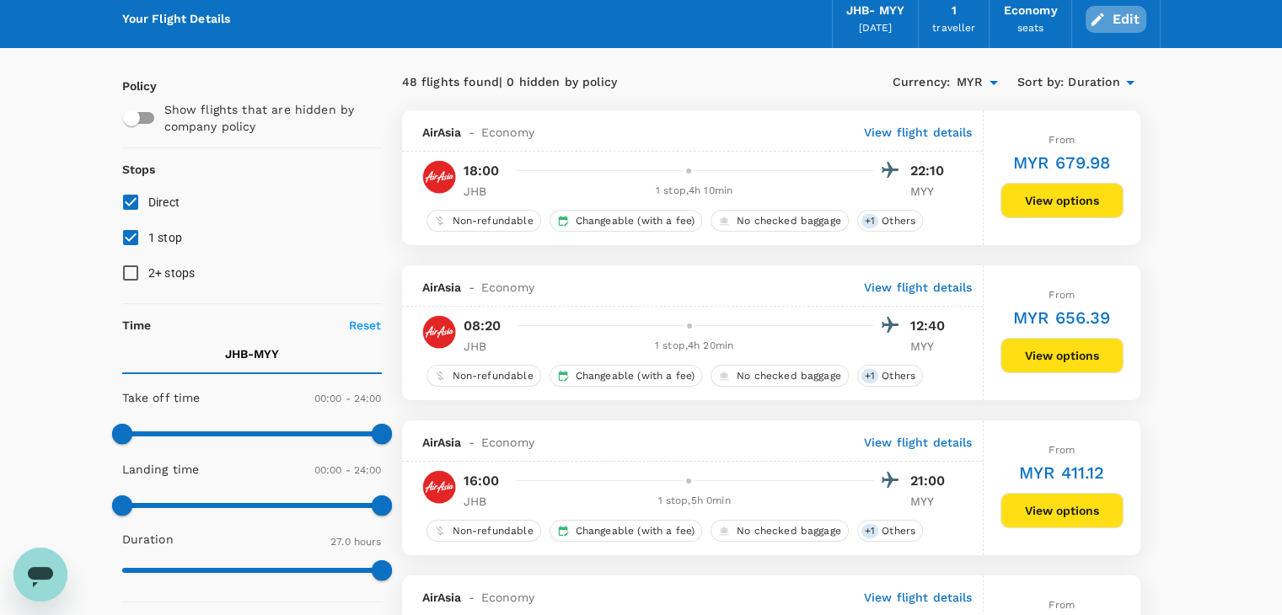
click at [1109, 28] on button "Edit" at bounding box center [1116, 19] width 61 height 27
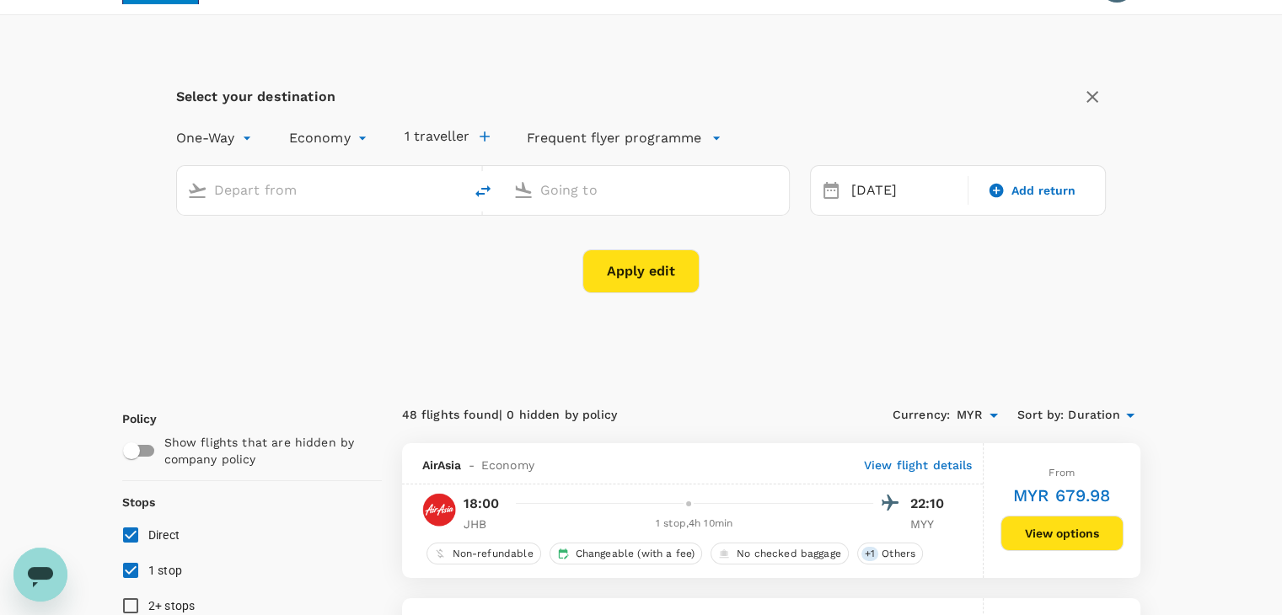
scroll to position [0, 0]
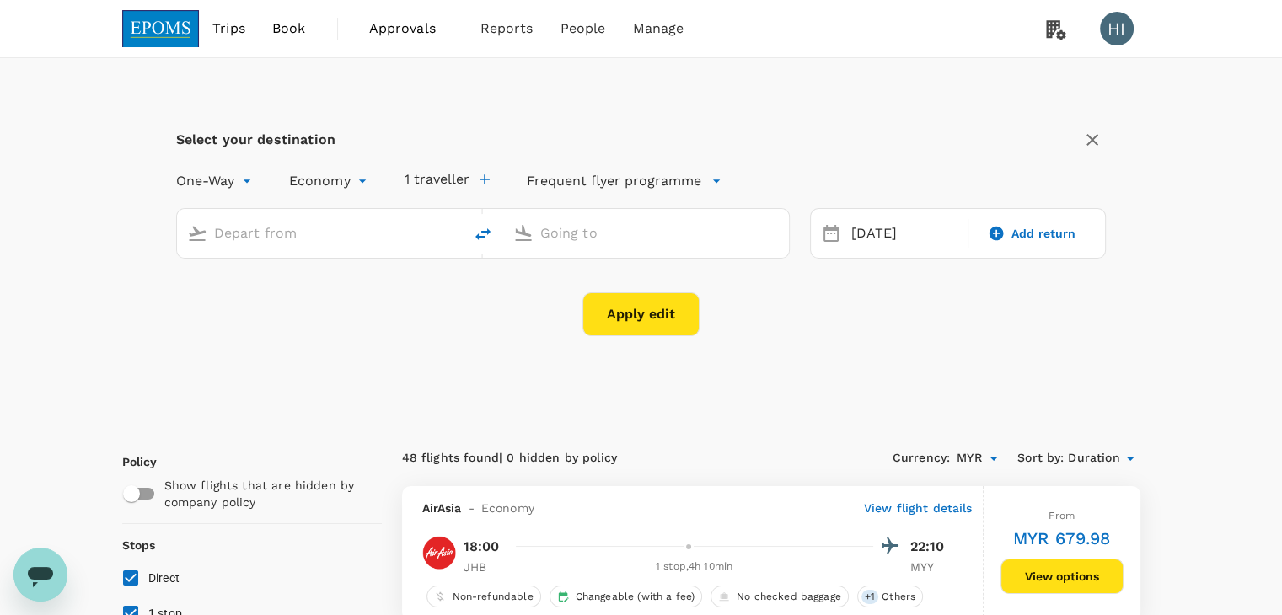
type input "[PERSON_NAME] (JHB)"
click at [624, 233] on input "Miri Intl (MYY)" at bounding box center [646, 233] width 213 height 26
click at [622, 328] on button "Apply edit" at bounding box center [640, 314] width 117 height 44
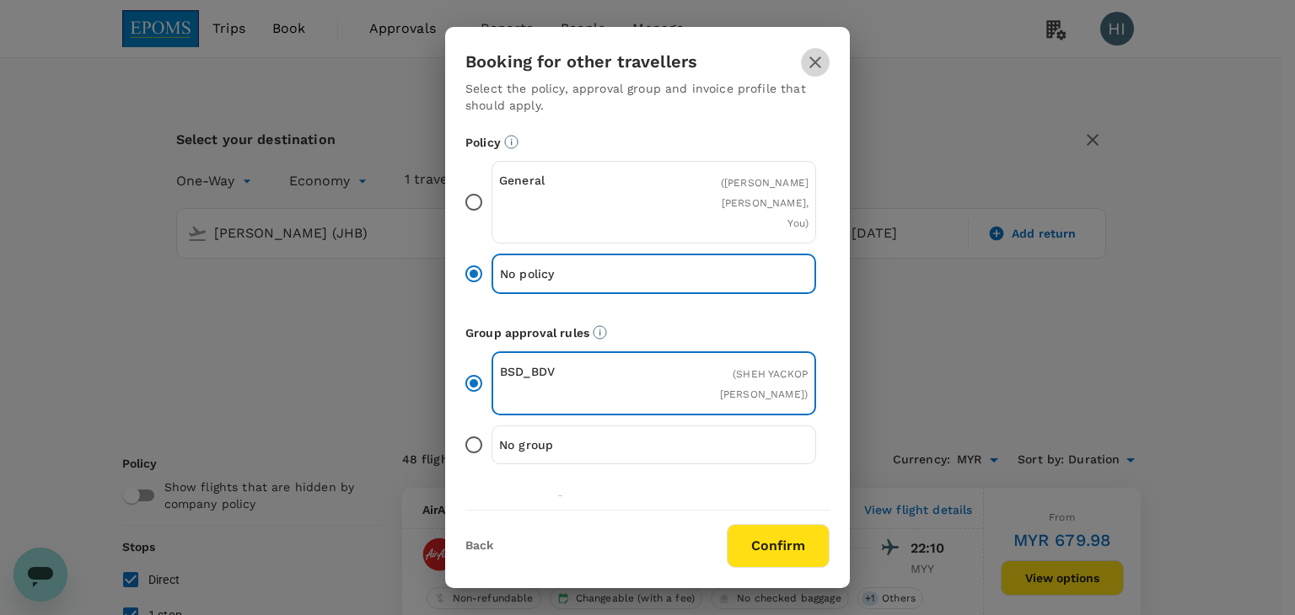
click at [818, 61] on icon "button" at bounding box center [815, 62] width 20 height 20
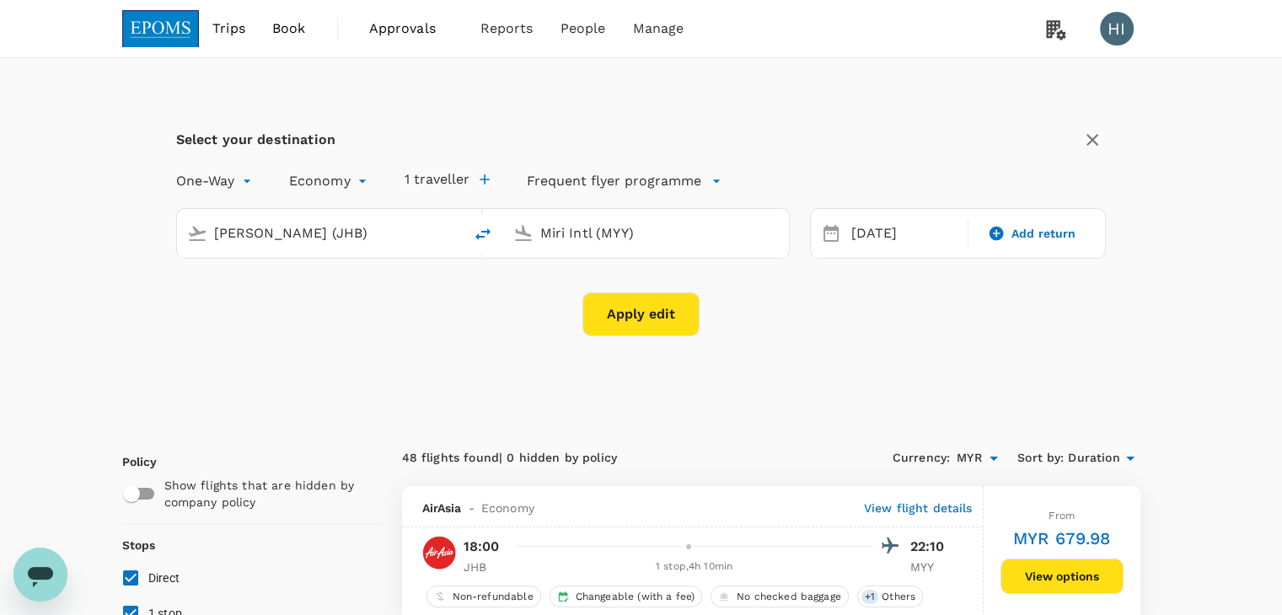
click at [701, 237] on input "Miri Intl (MYY)" at bounding box center [646, 233] width 213 height 26
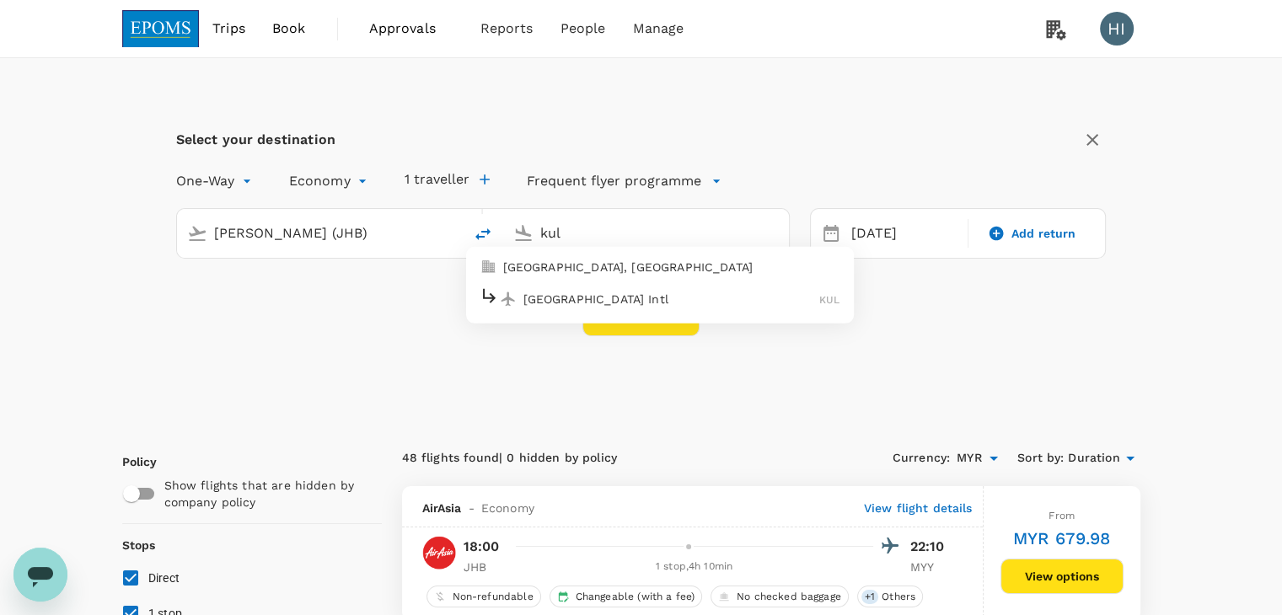
click at [685, 301] on p "[GEOGRAPHIC_DATA] Intl" at bounding box center [671, 298] width 297 height 17
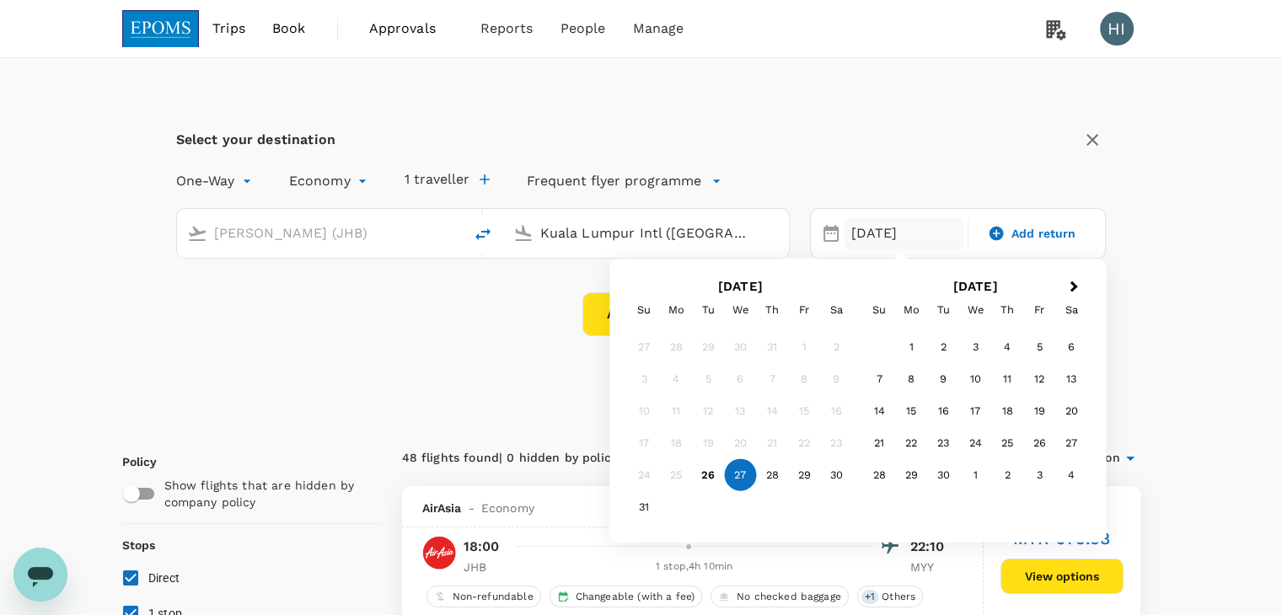
type input "Kuala Lumpur Intl ([GEOGRAPHIC_DATA])"
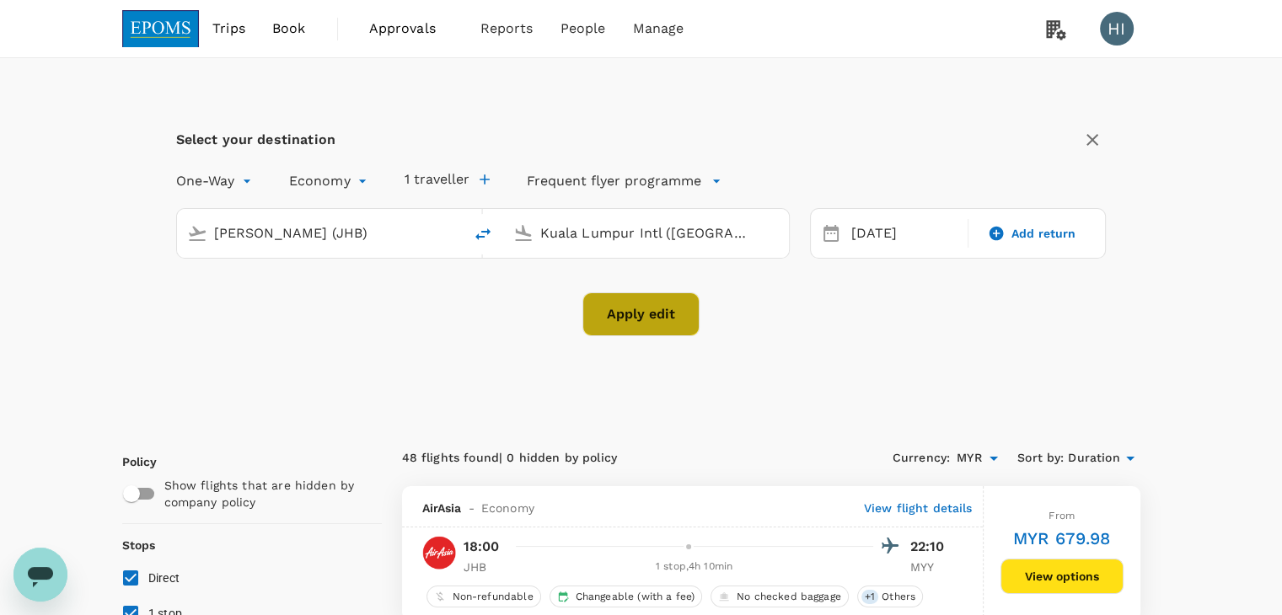
click at [597, 314] on button "Apply edit" at bounding box center [640, 314] width 117 height 44
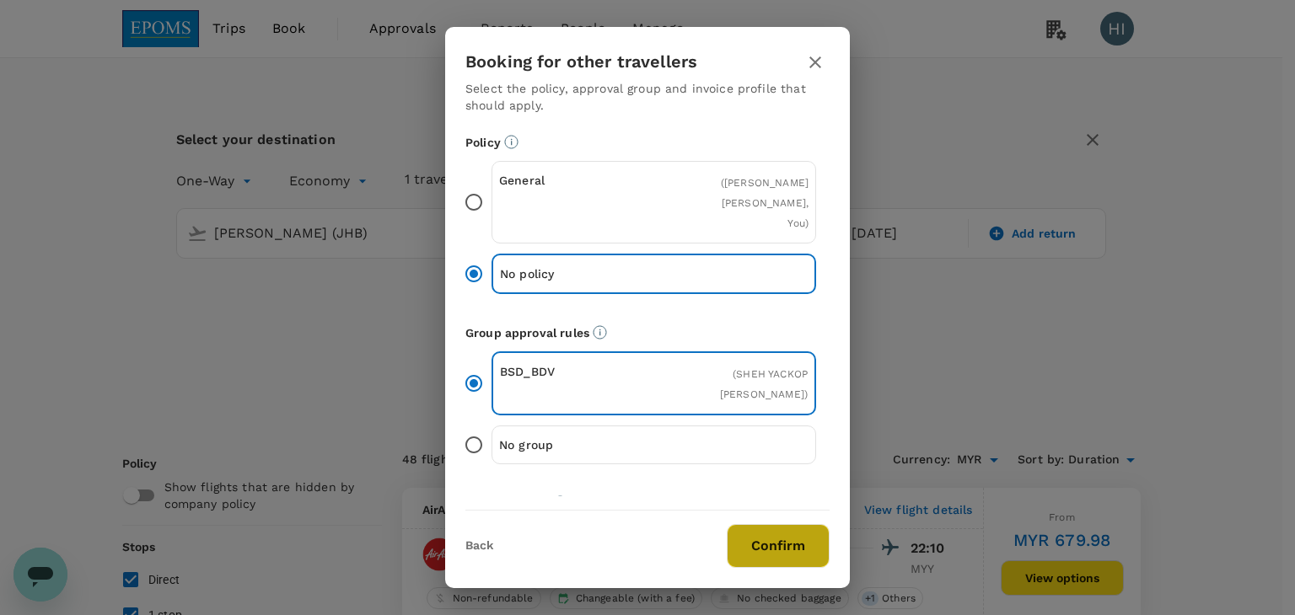
click at [781, 541] on button "Confirm" at bounding box center [778, 546] width 103 height 44
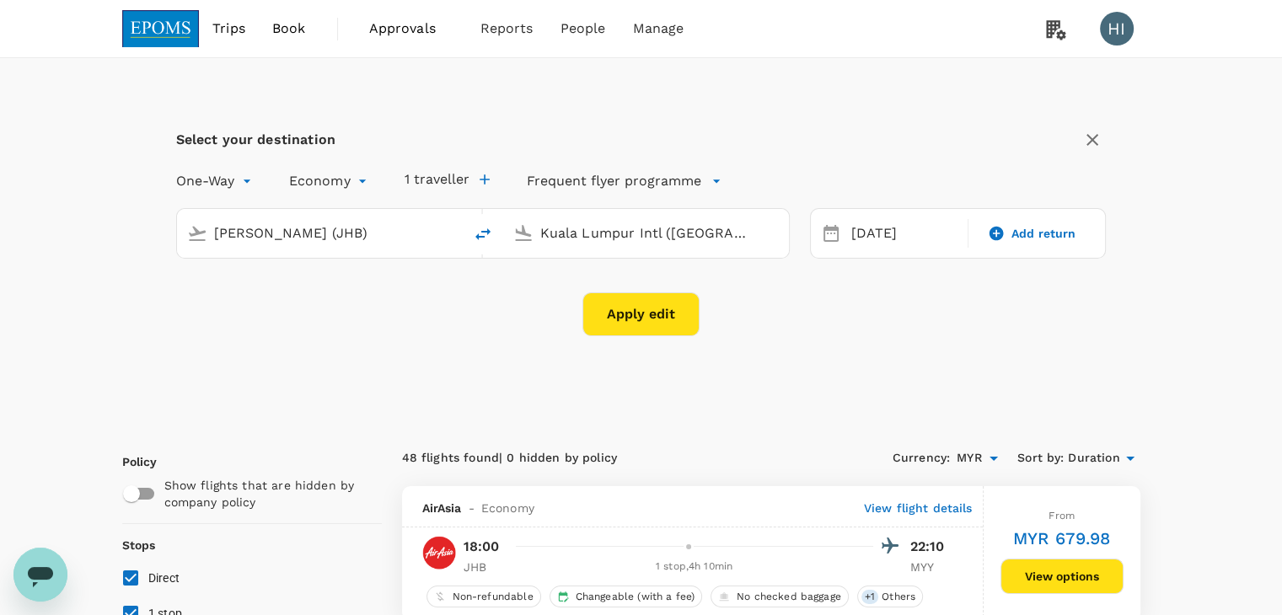
checkbox input "false"
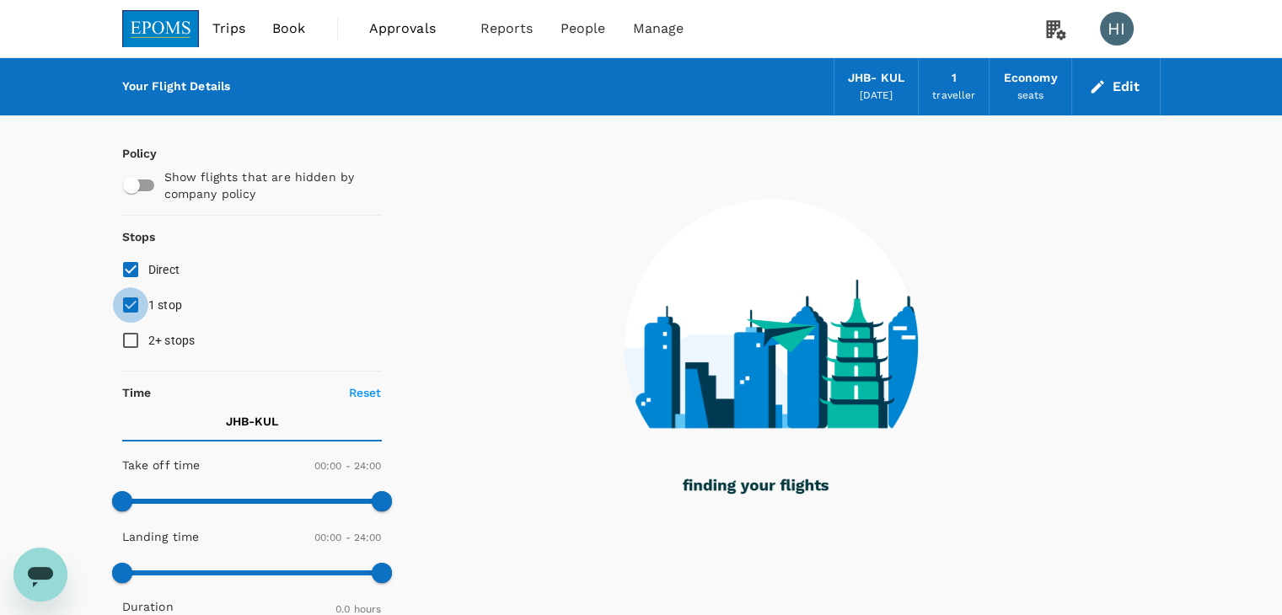
click at [122, 297] on input "1 stop" at bounding box center [130, 304] width 35 height 35
checkbox input "false"
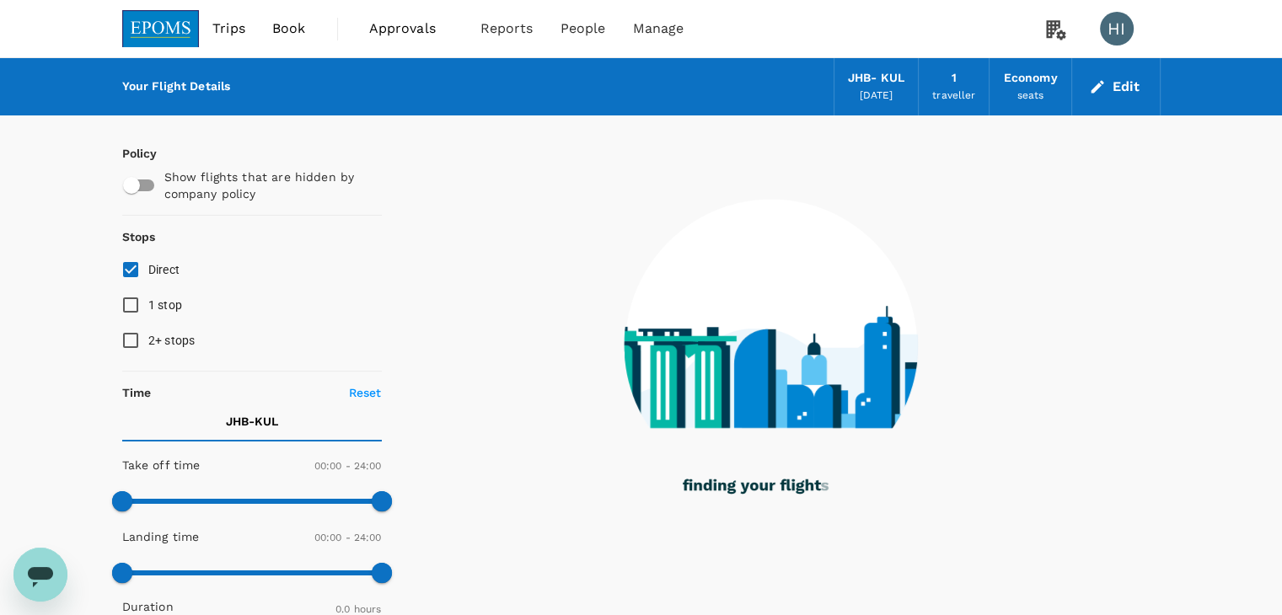
checkbox input "true"
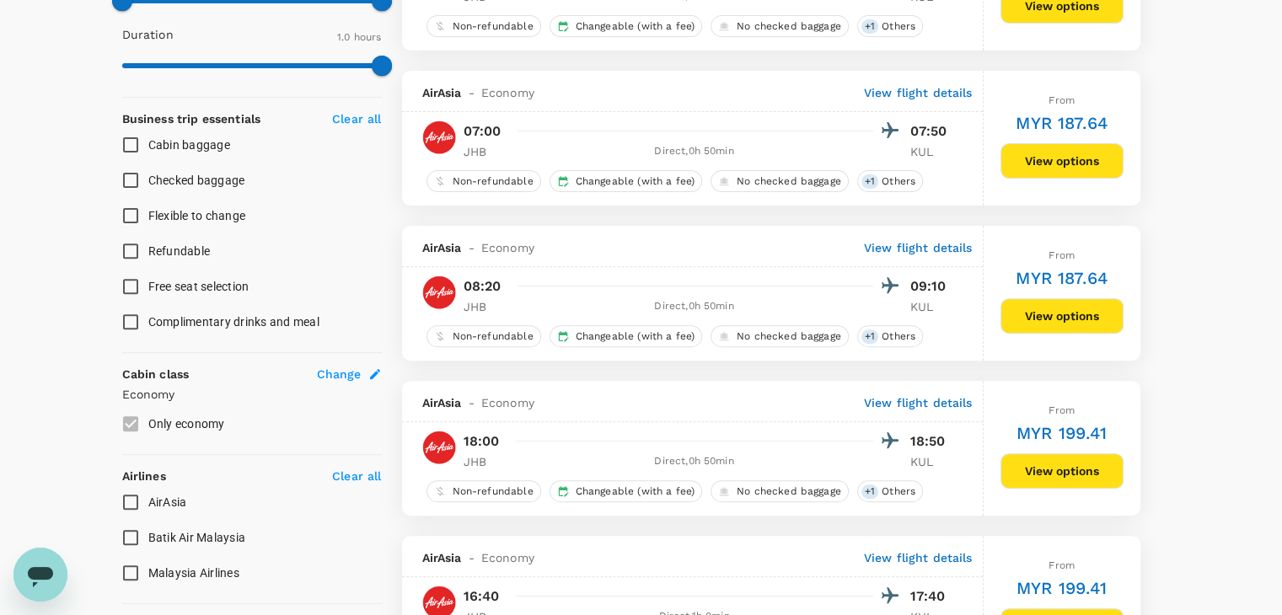
scroll to position [573, 0]
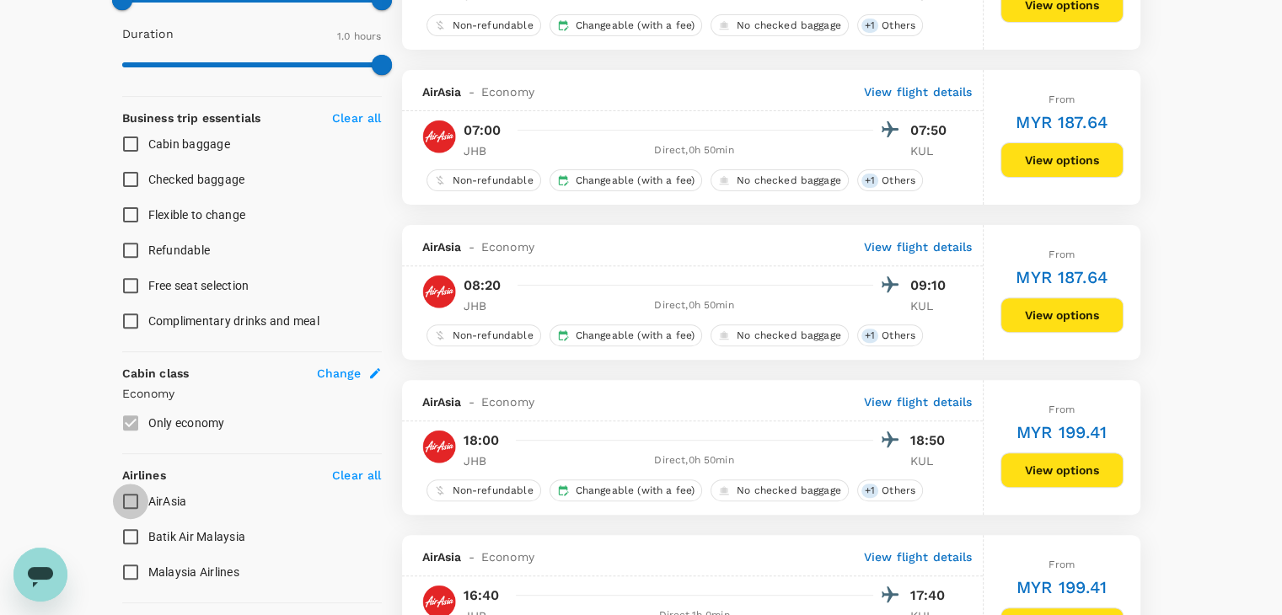
click at [131, 498] on input "AirAsia" at bounding box center [130, 501] width 35 height 35
checkbox input "true"
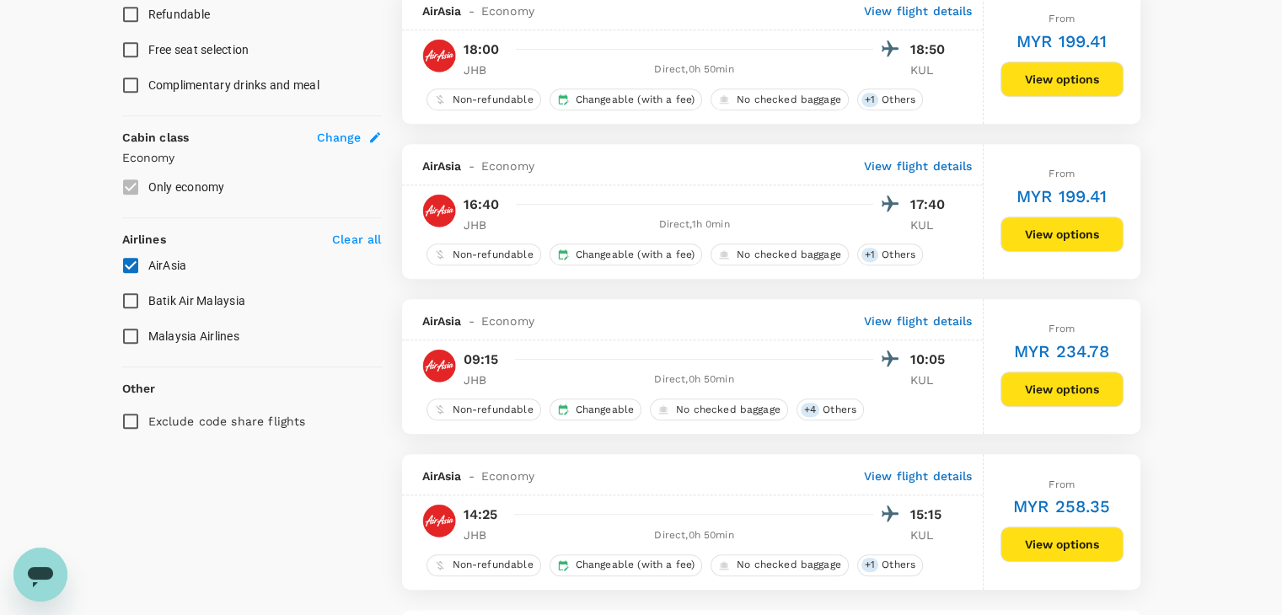
scroll to position [843, 0]
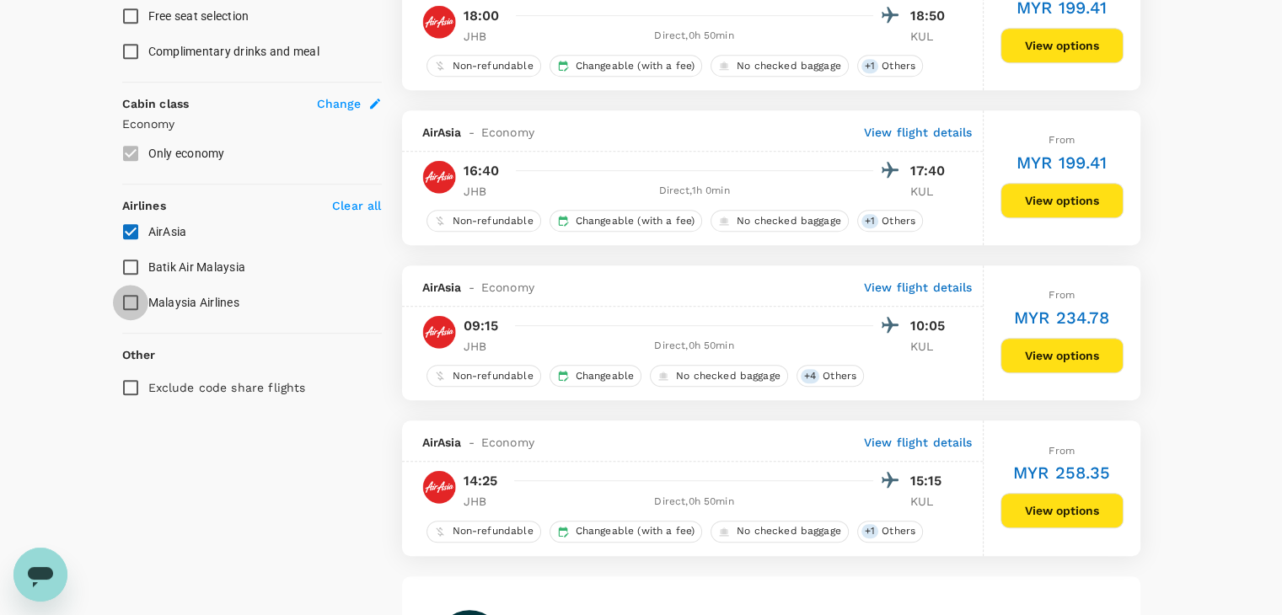
click at [133, 298] on input "Malaysia Airlines" at bounding box center [130, 302] width 35 height 35
checkbox input "true"
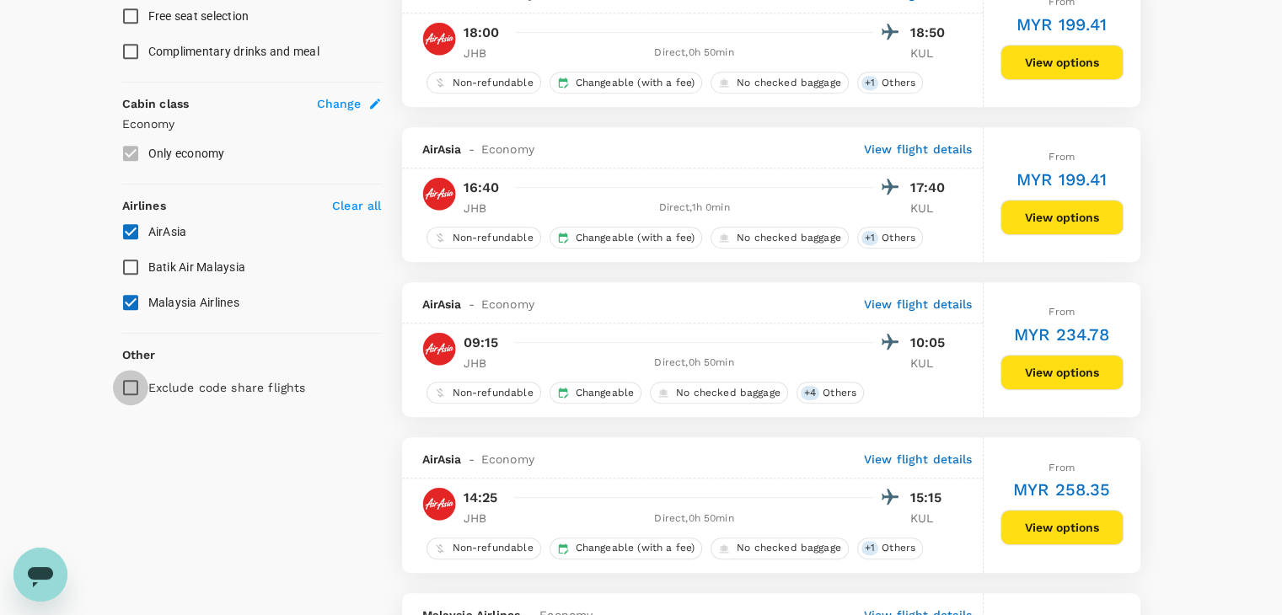
click at [131, 373] on input "Exclude code share flights" at bounding box center [130, 387] width 35 height 35
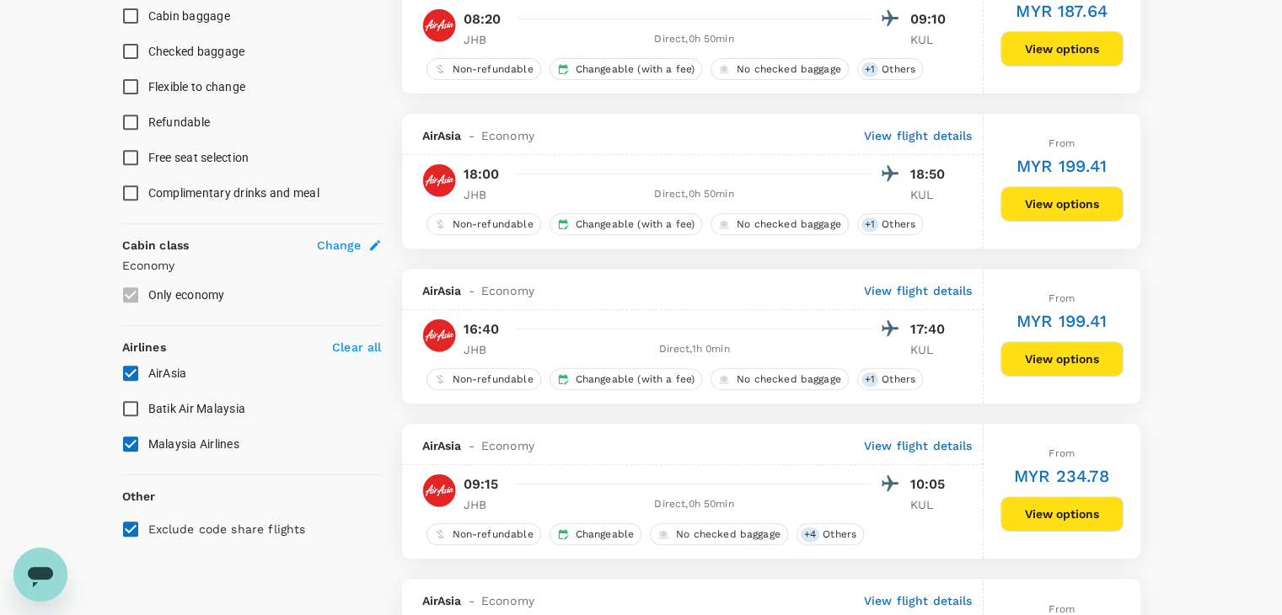
scroll to position [843, 0]
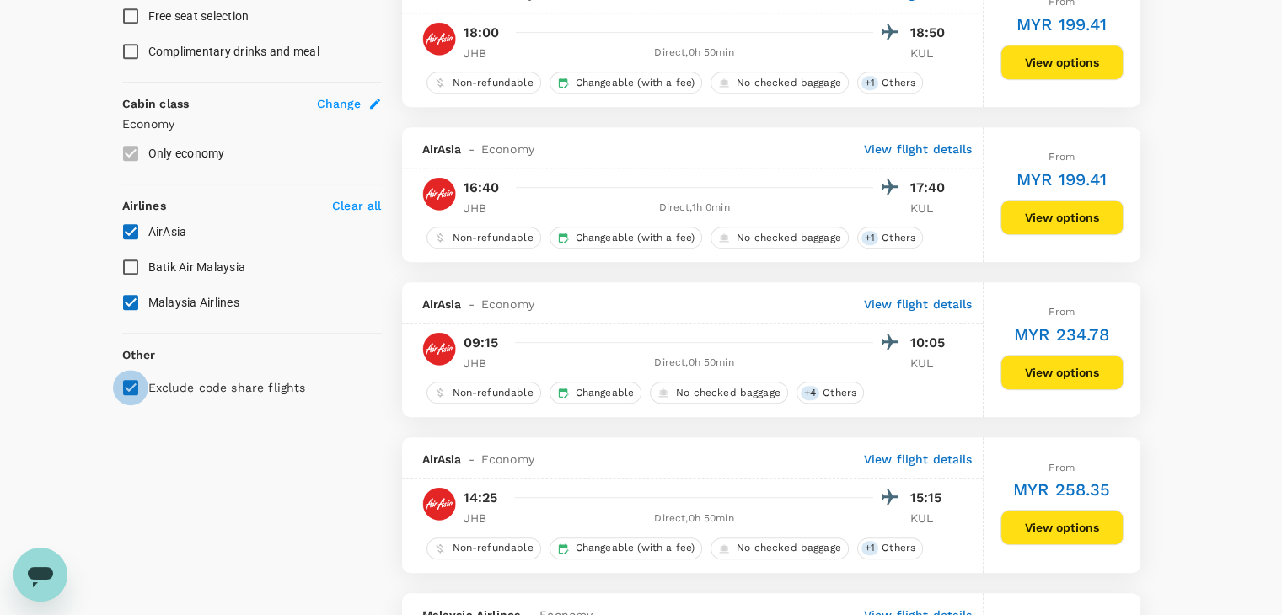
click at [129, 378] on input "Exclude code share flights" at bounding box center [130, 387] width 35 height 35
checkbox input "false"
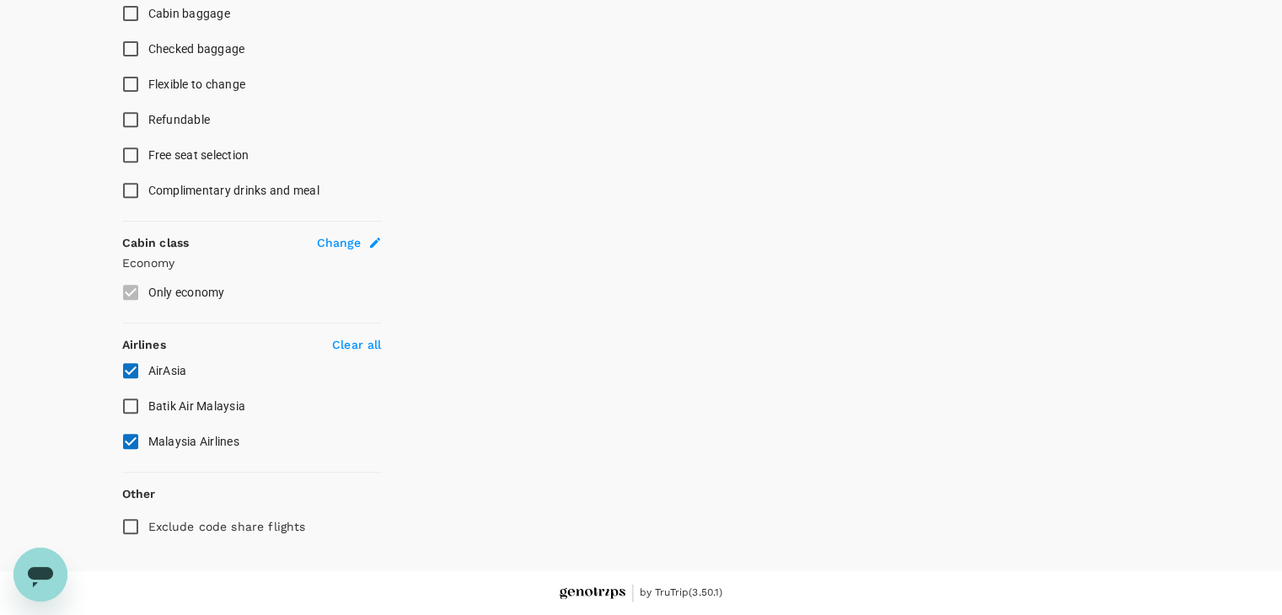
scroll to position [701, 0]
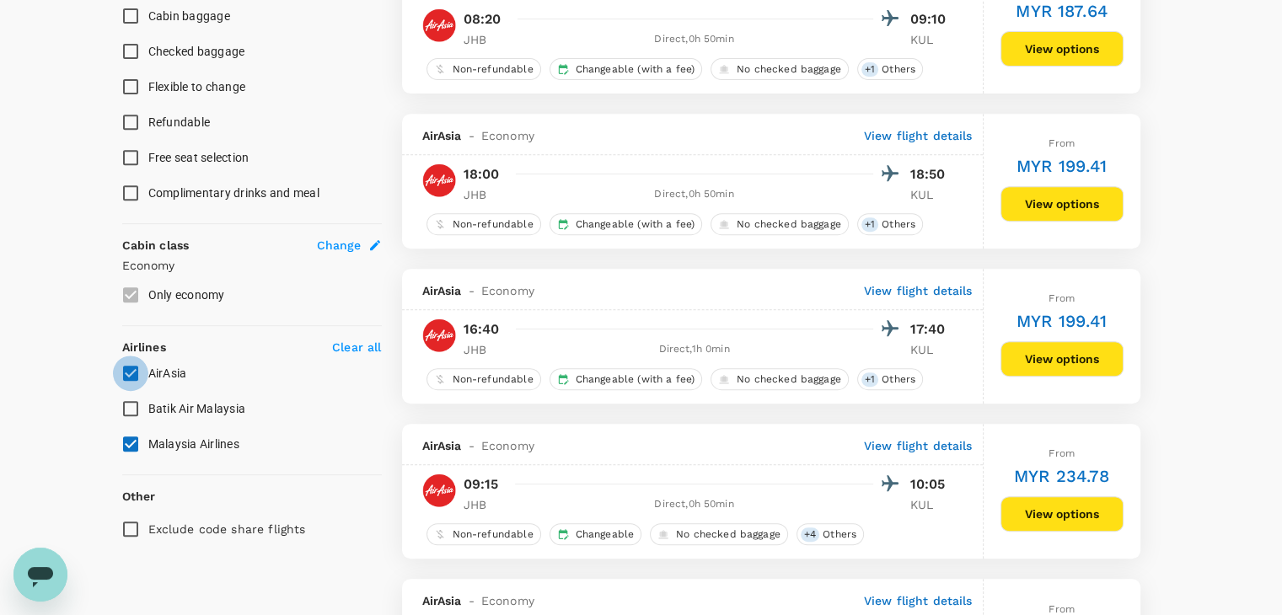
click at [131, 369] on input "AirAsia" at bounding box center [130, 373] width 35 height 35
checkbox input "false"
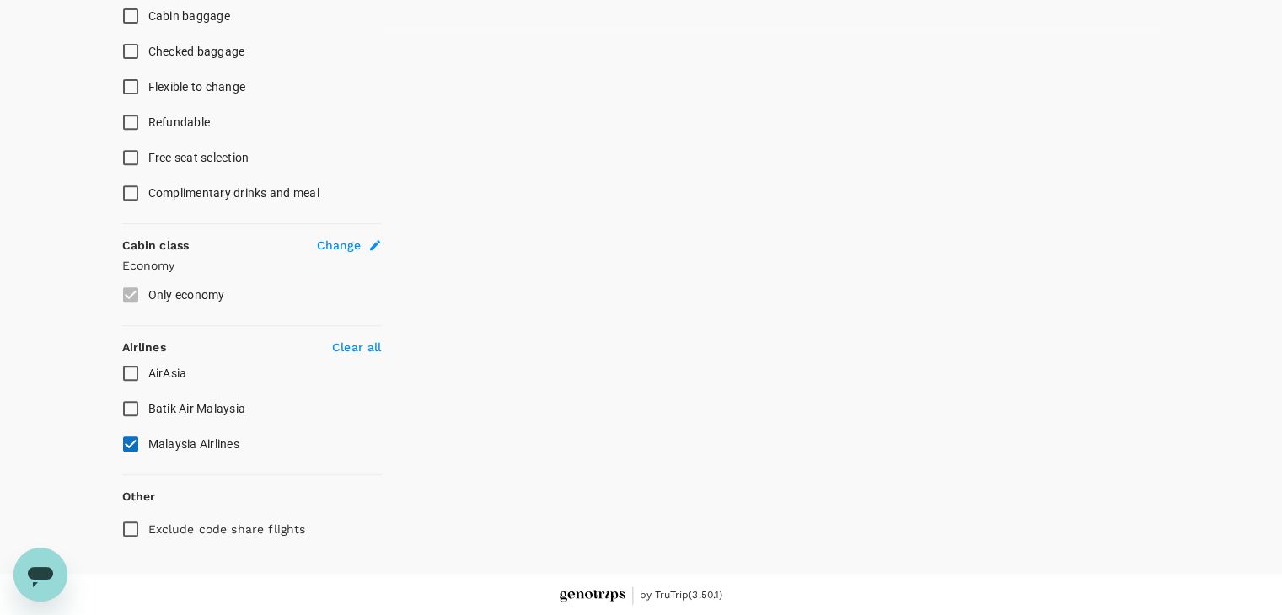
type input "MYR"
click at [131, 432] on input "Malaysia Airlines" at bounding box center [130, 443] width 35 height 35
checkbox input "false"
click at [129, 410] on input "Batik Air Malaysia" at bounding box center [130, 408] width 35 height 35
checkbox input "true"
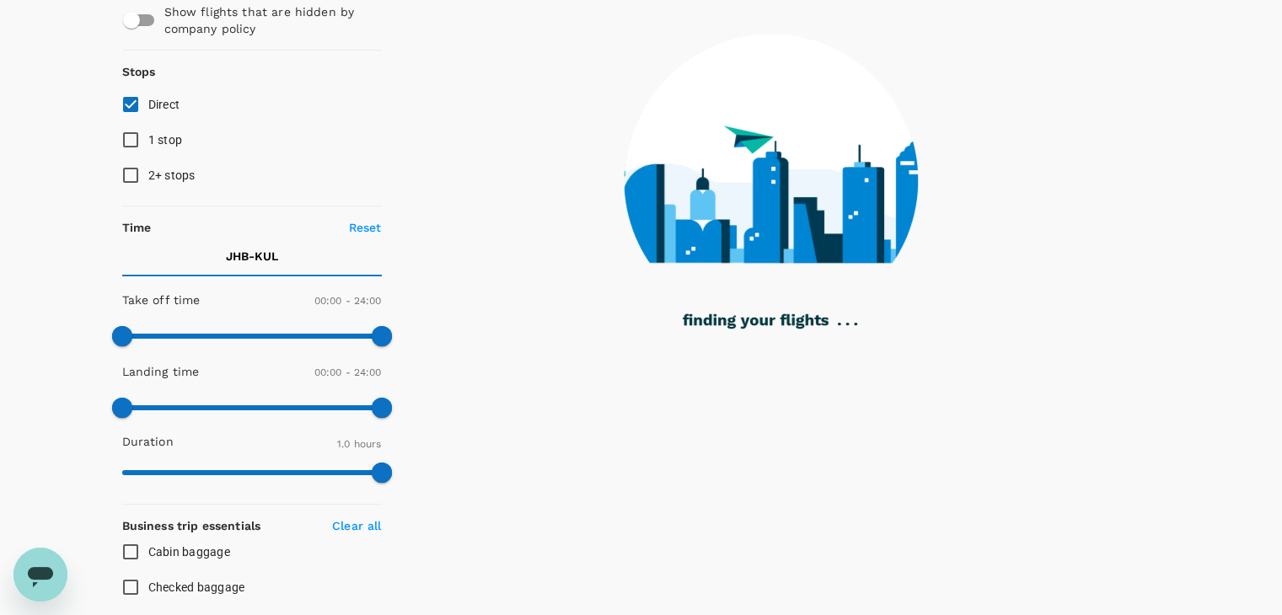
scroll to position [0, 0]
